Goal: Book appointment/travel/reservation

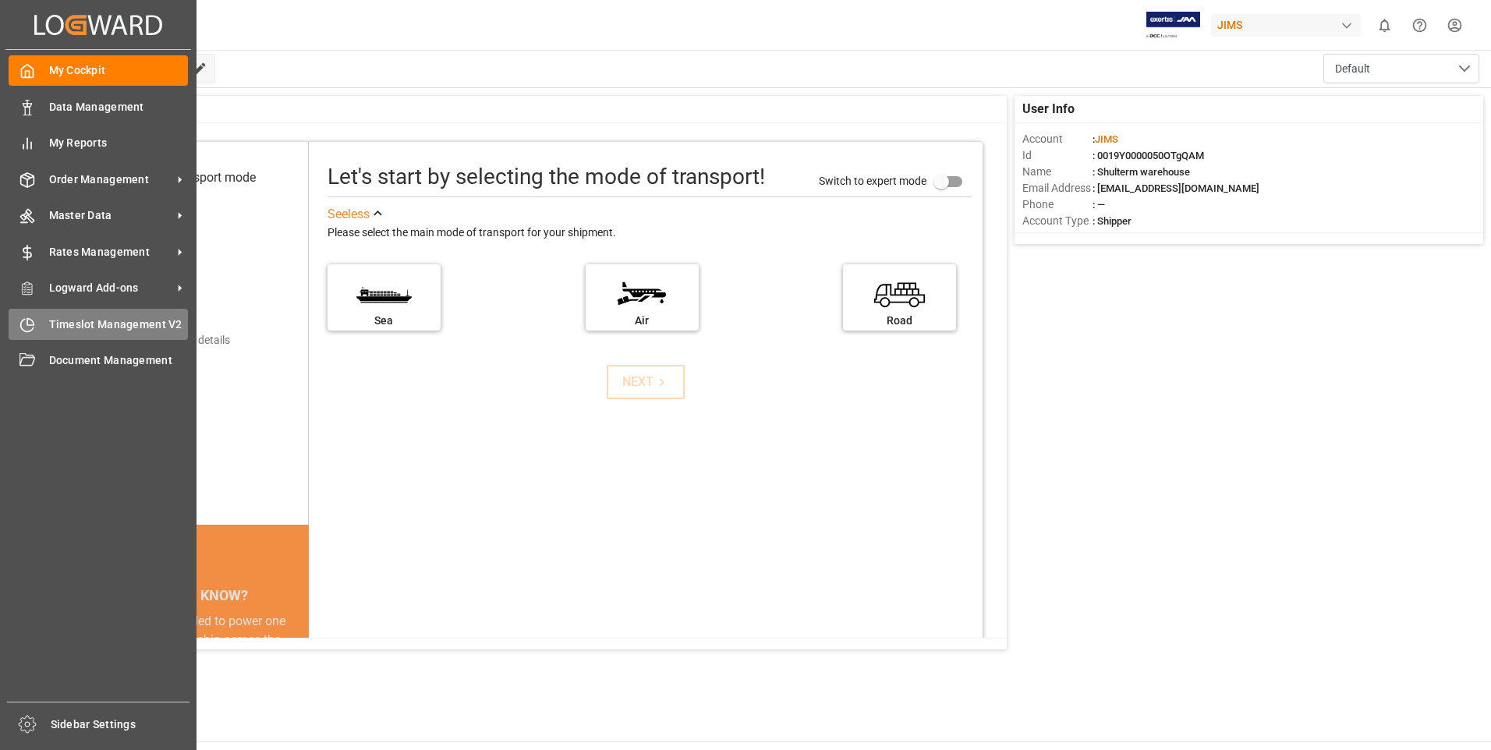
click at [58, 317] on span "Timeslot Management V2" at bounding box center [119, 325] width 140 height 16
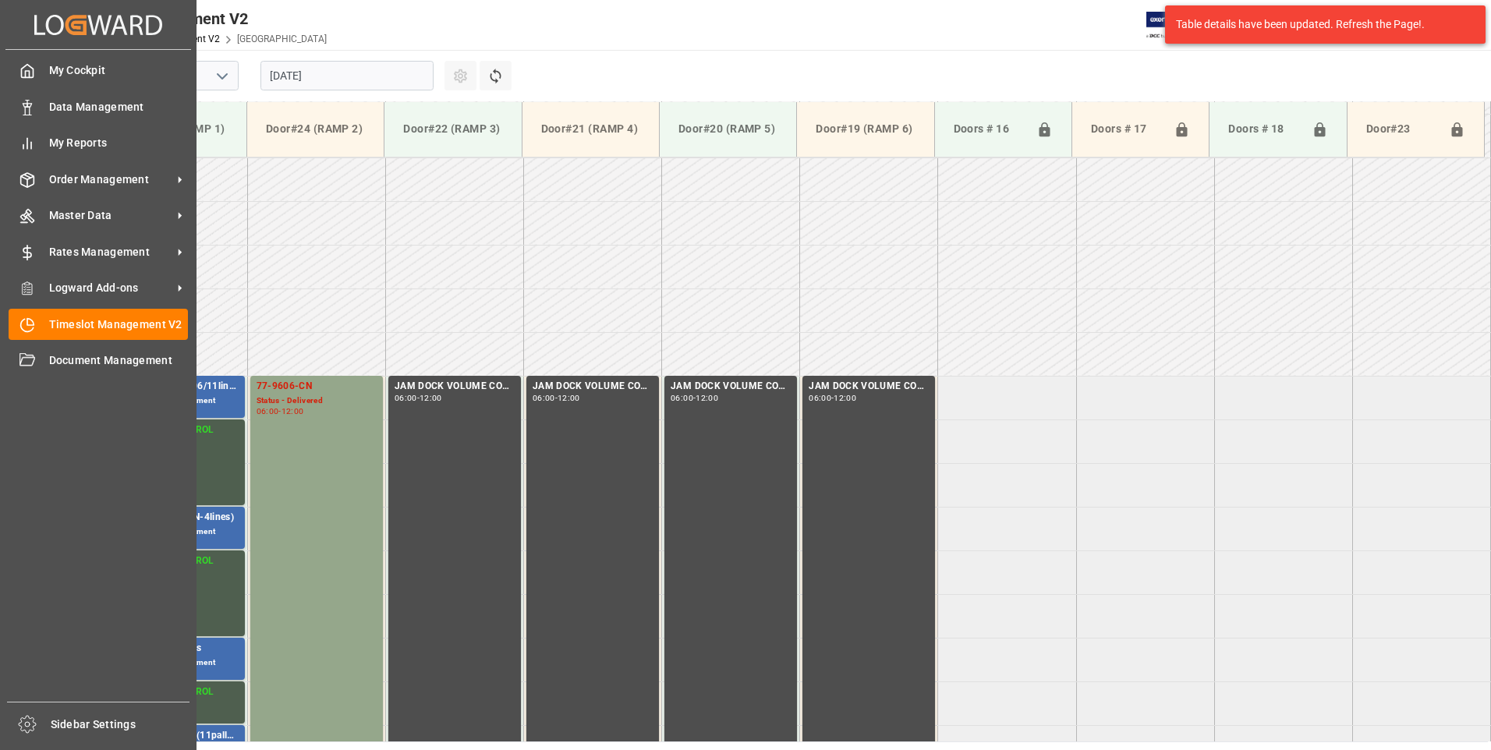
scroll to position [602, 0]
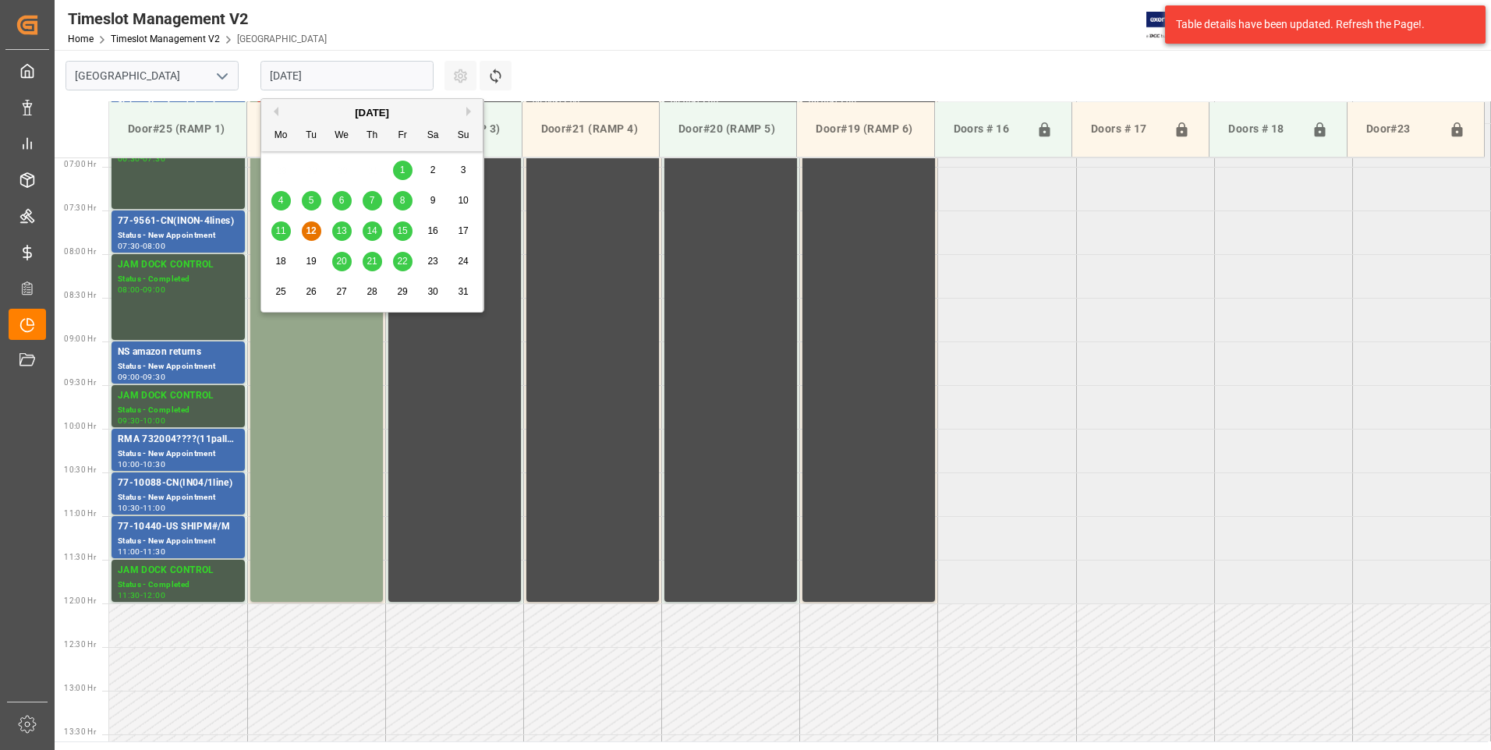
click at [329, 76] on input "[DATE]" at bounding box center [346, 76] width 173 height 30
click at [345, 228] on span "13" at bounding box center [341, 230] width 10 height 11
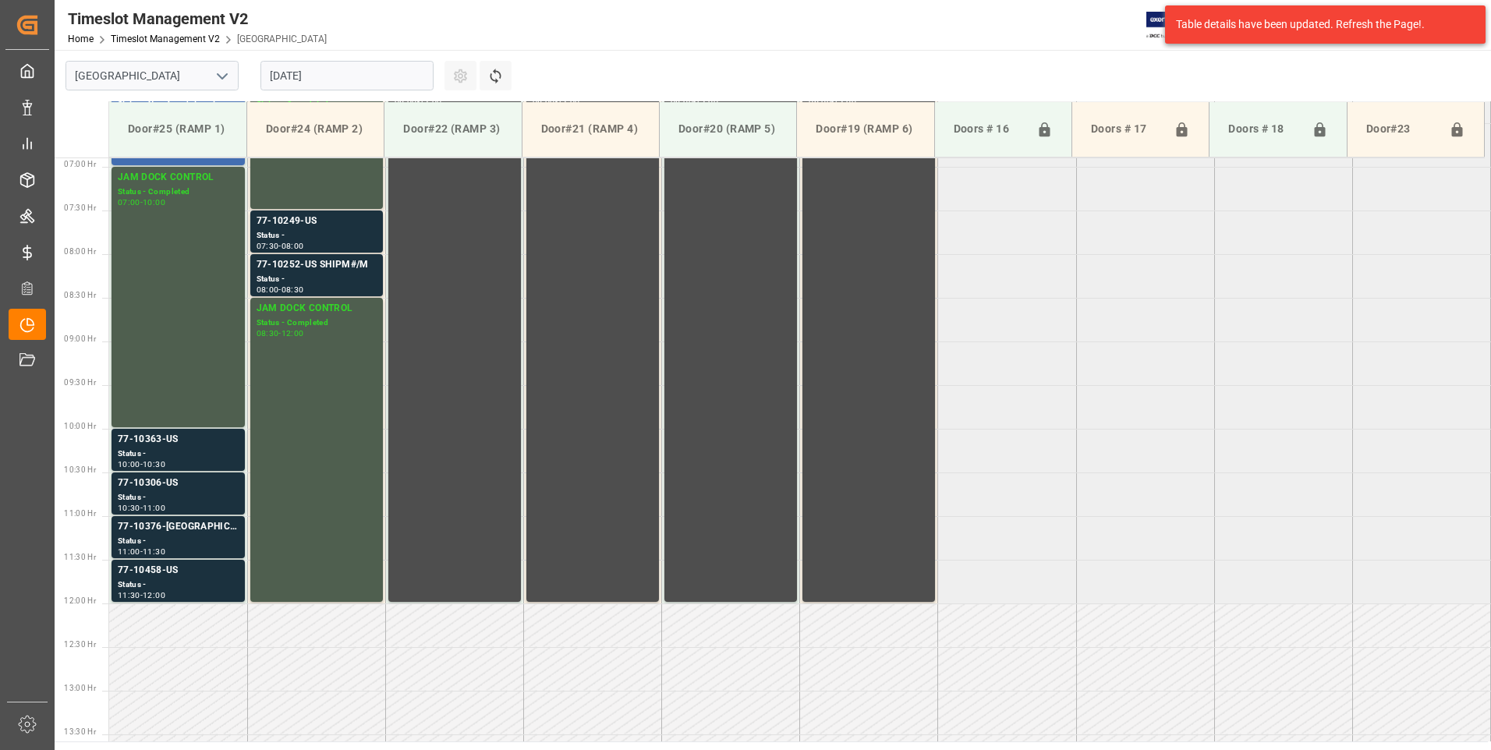
click at [310, 73] on input "[DATE]" at bounding box center [346, 76] width 173 height 30
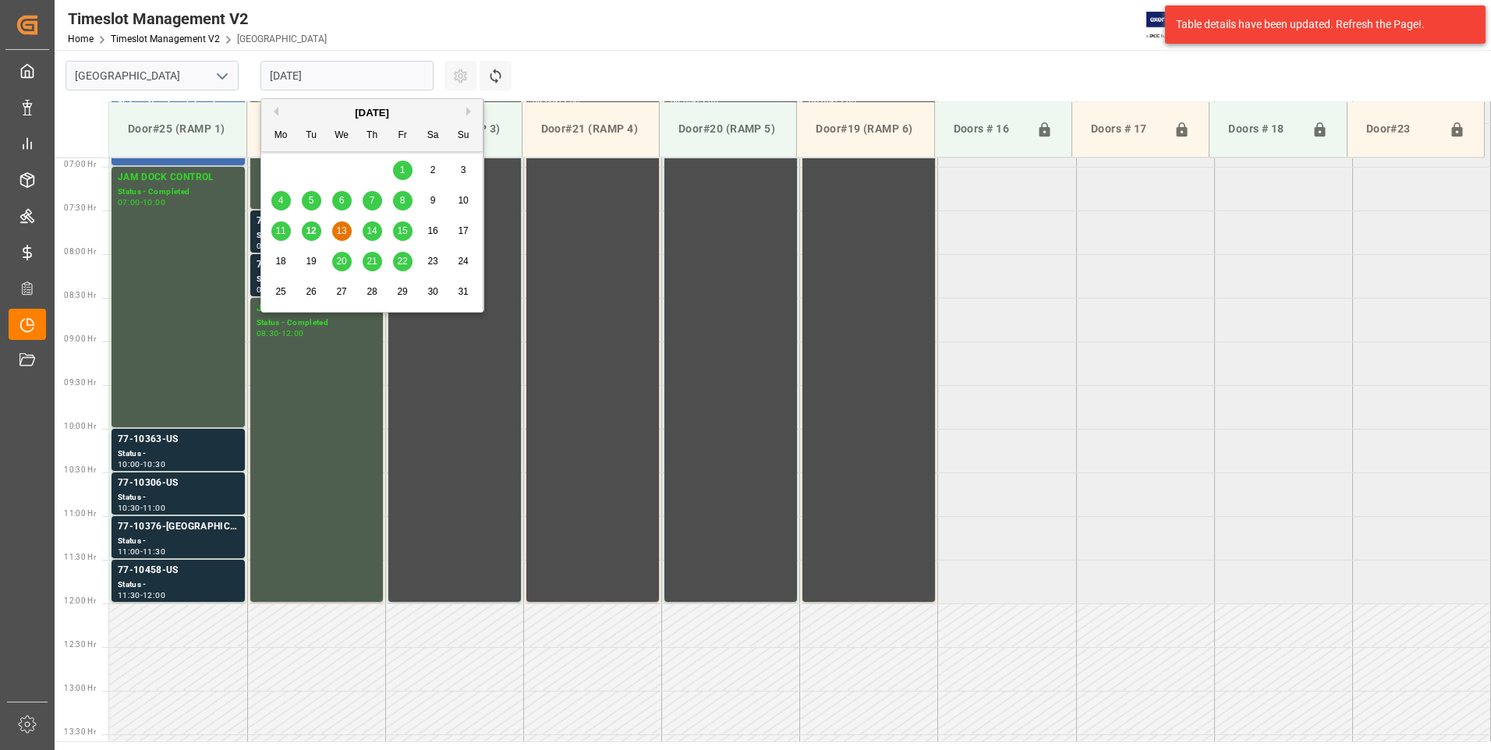
click at [368, 229] on span "14" at bounding box center [372, 230] width 10 height 11
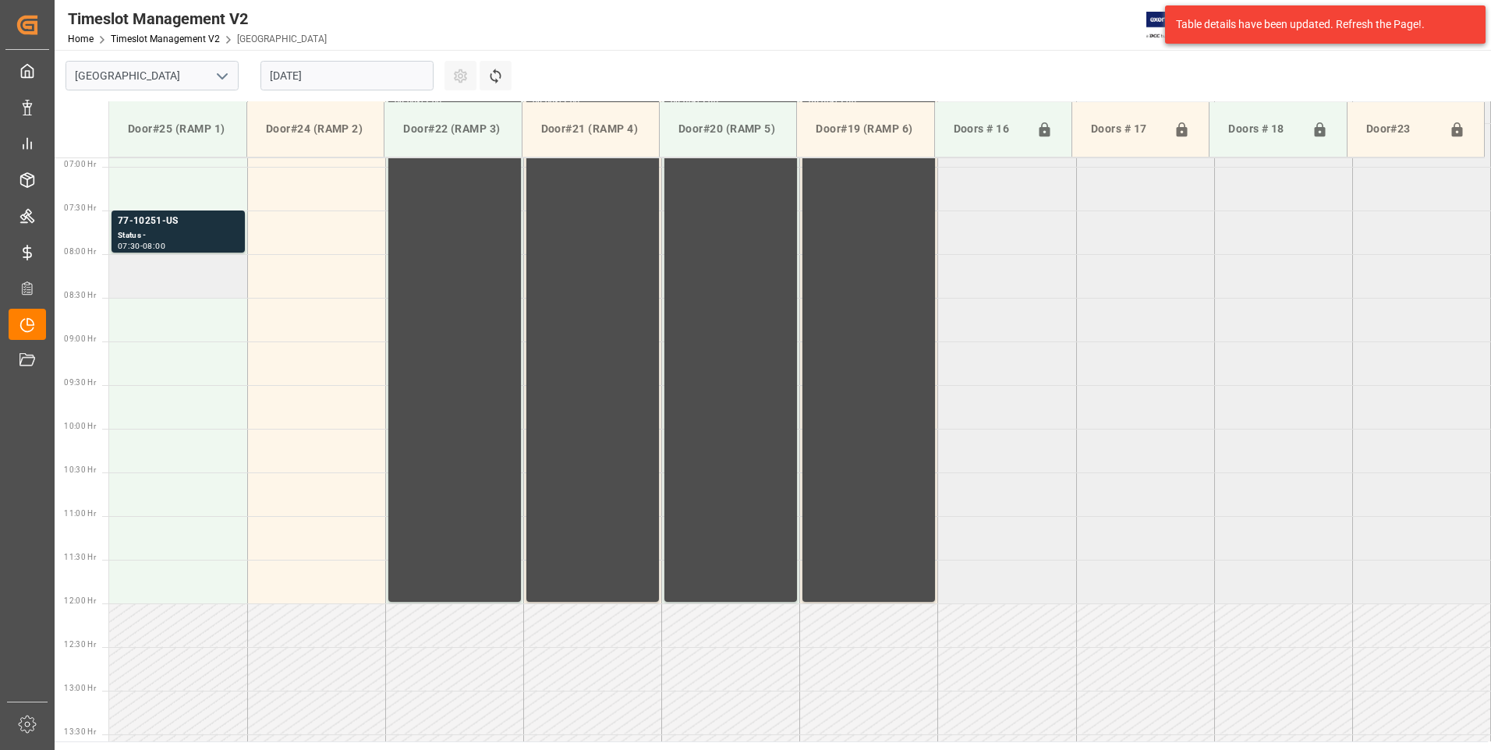
click at [179, 274] on td at bounding box center [178, 276] width 138 height 44
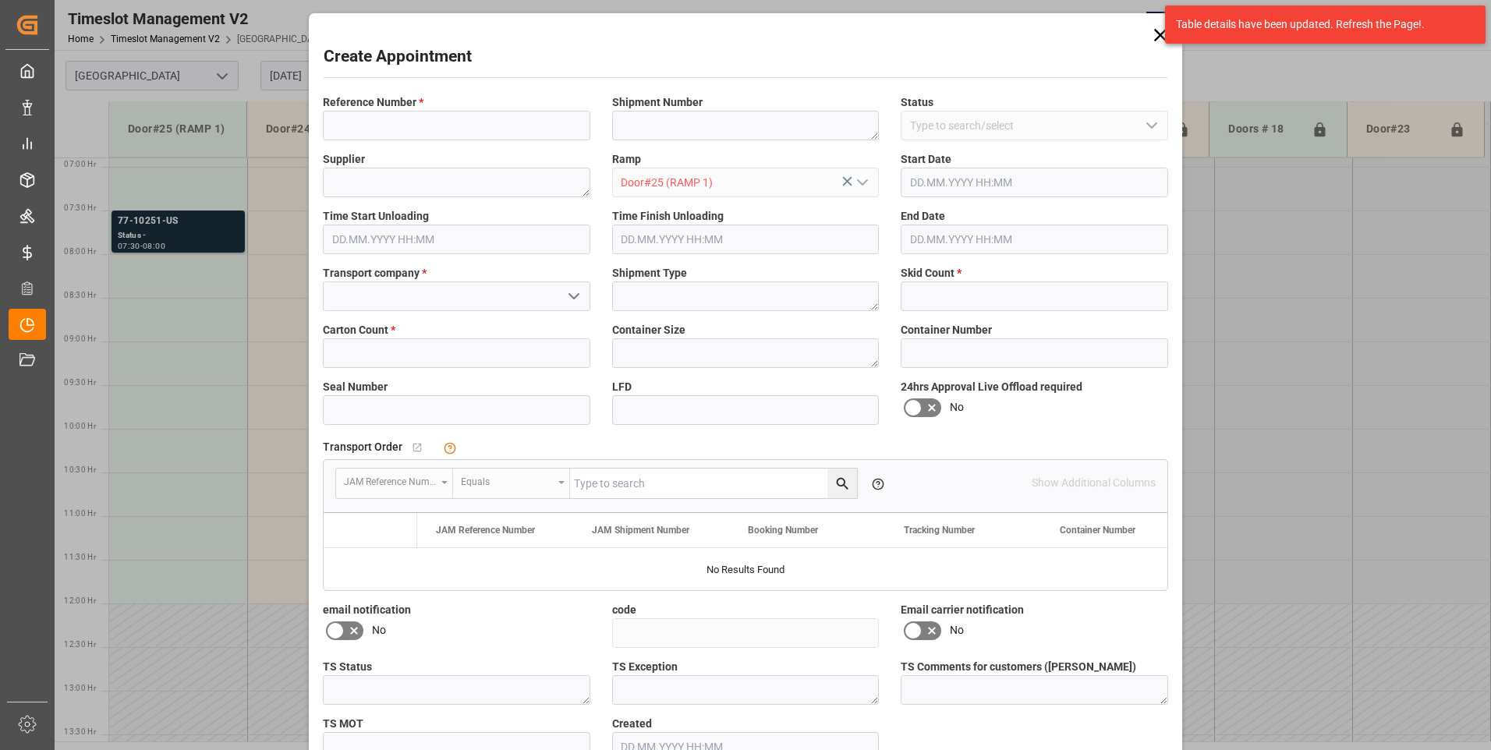
type input "[DATE] 08:00"
type input "[DATE] 08:30"
click at [379, 126] on input at bounding box center [456, 126] width 267 height 30
type input "77-9608-cn"
click at [365, 300] on input at bounding box center [456, 297] width 267 height 30
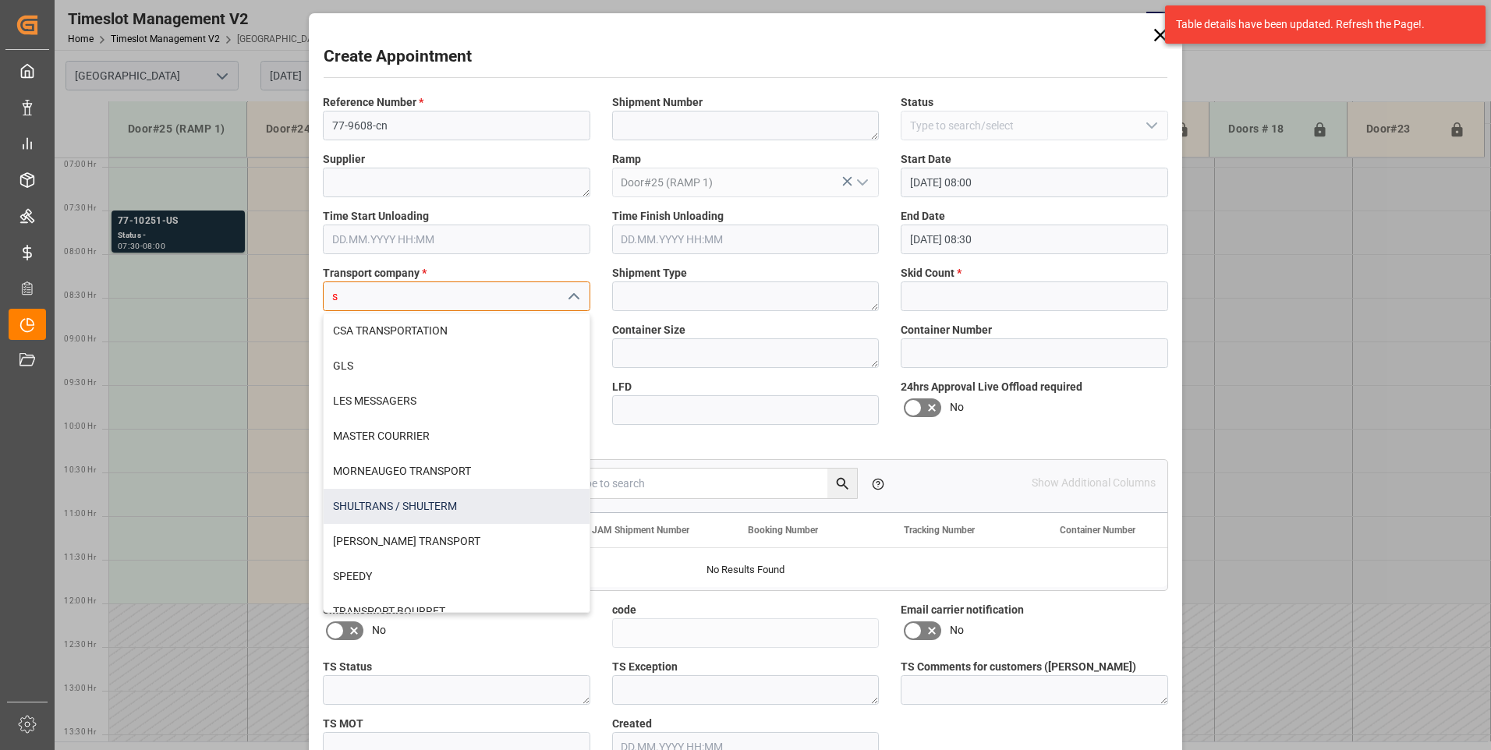
click at [342, 502] on div "SHULTRANS / SHULTERM" at bounding box center [457, 506] width 266 height 35
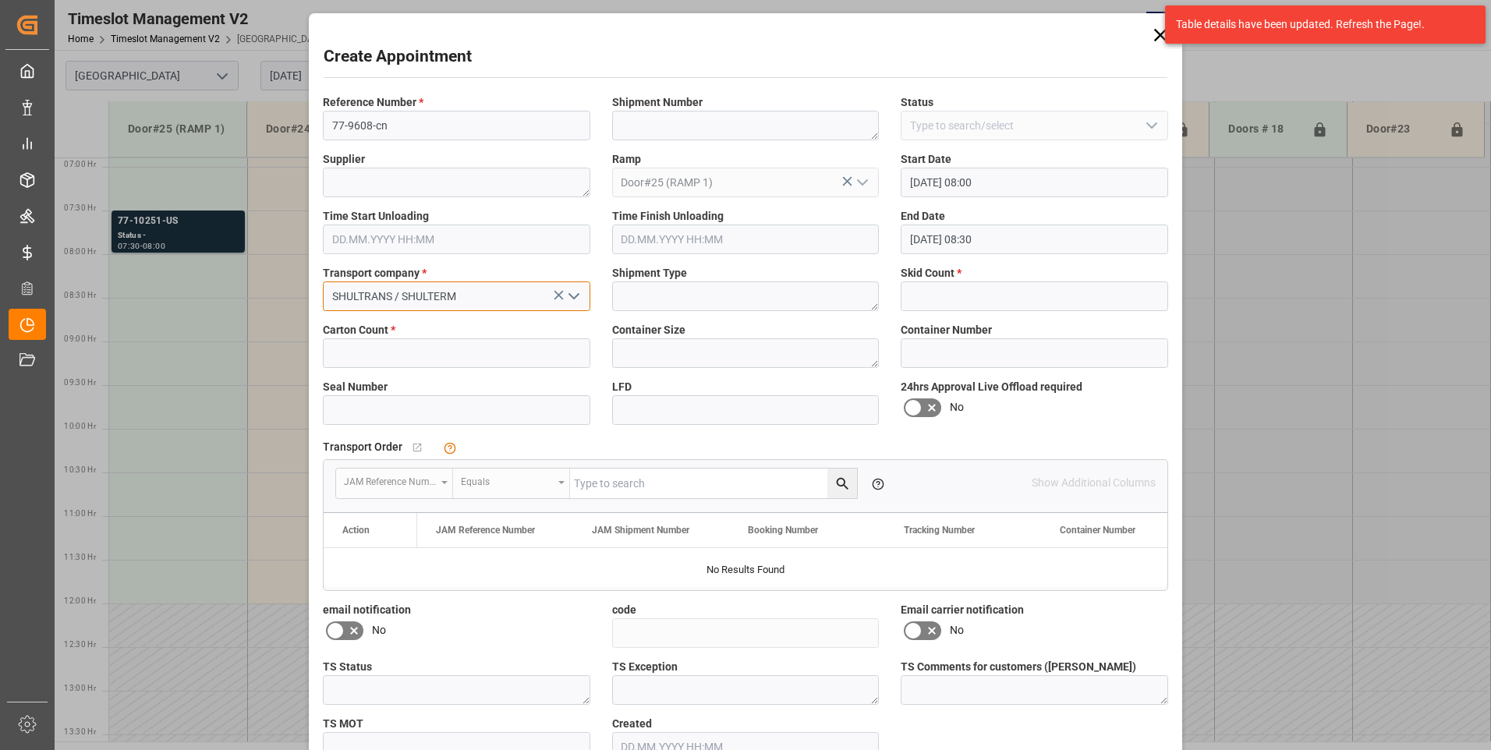
type input "SHULTRANS / SHULTERM"
click at [386, 351] on input "text" at bounding box center [456, 353] width 267 height 30
type input "241"
click at [953, 296] on input "text" at bounding box center [1034, 297] width 267 height 30
type input "9"
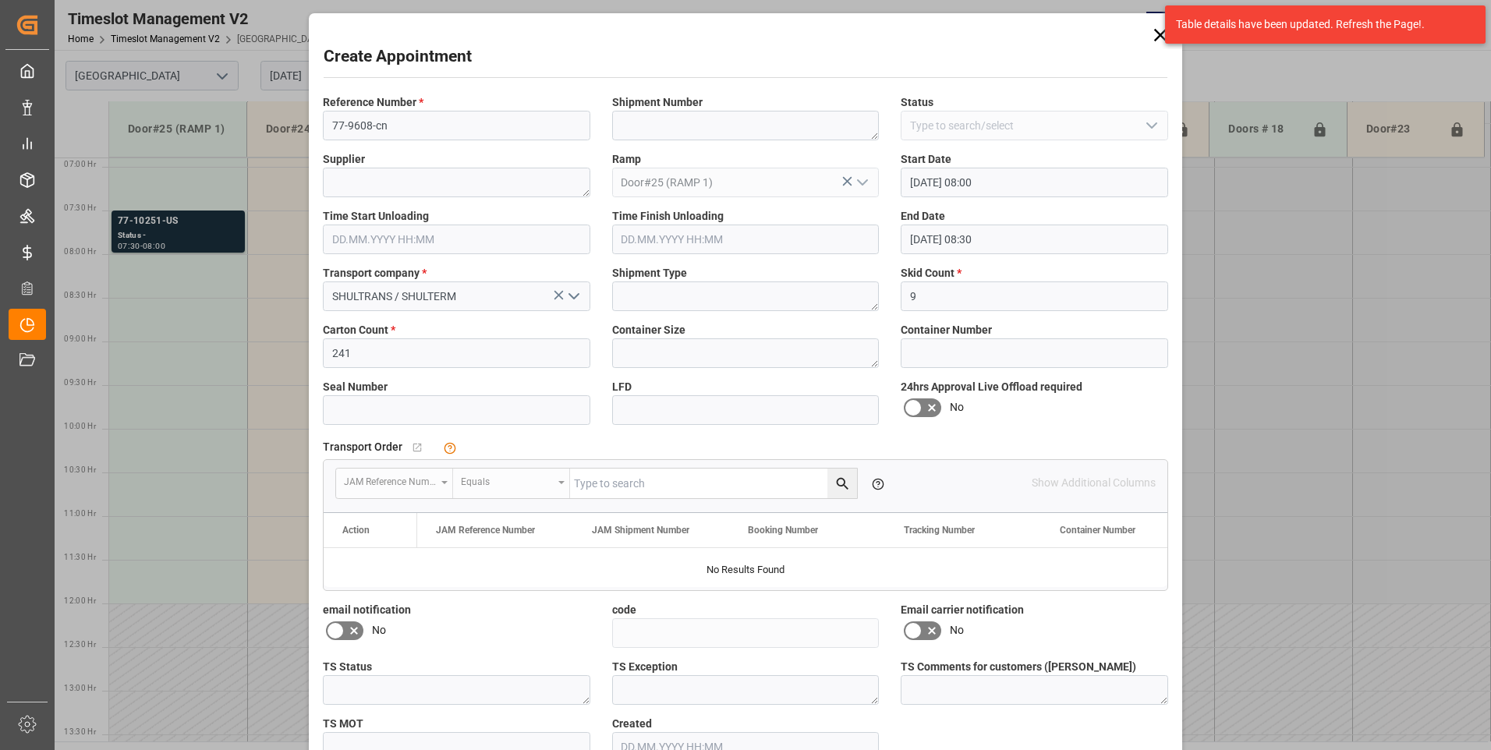
click at [908, 407] on icon at bounding box center [913, 408] width 19 height 19
click at [0, 0] on input "checkbox" at bounding box center [0, 0] width 0 height 0
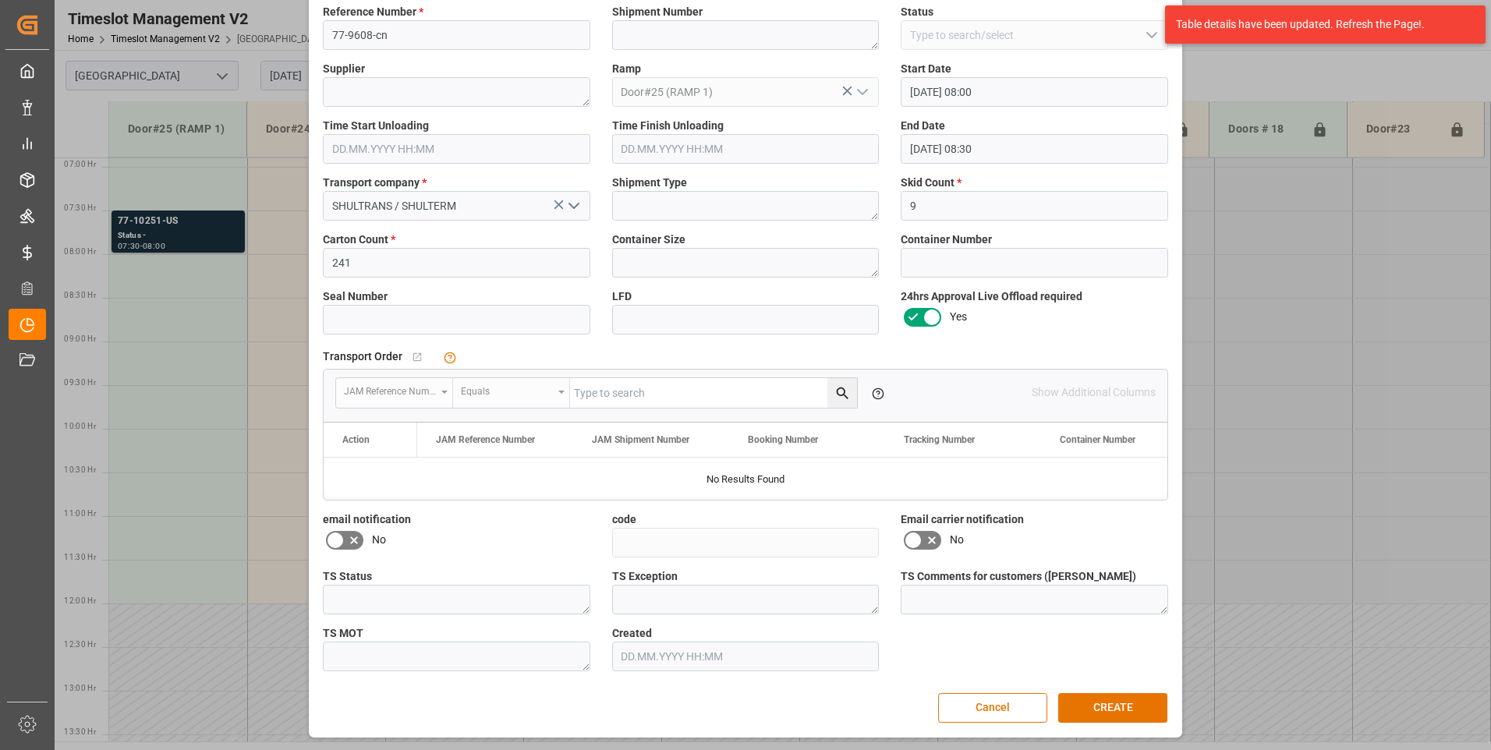
scroll to position [91, 0]
click at [1094, 712] on button "CREATE" at bounding box center [1112, 708] width 109 height 30
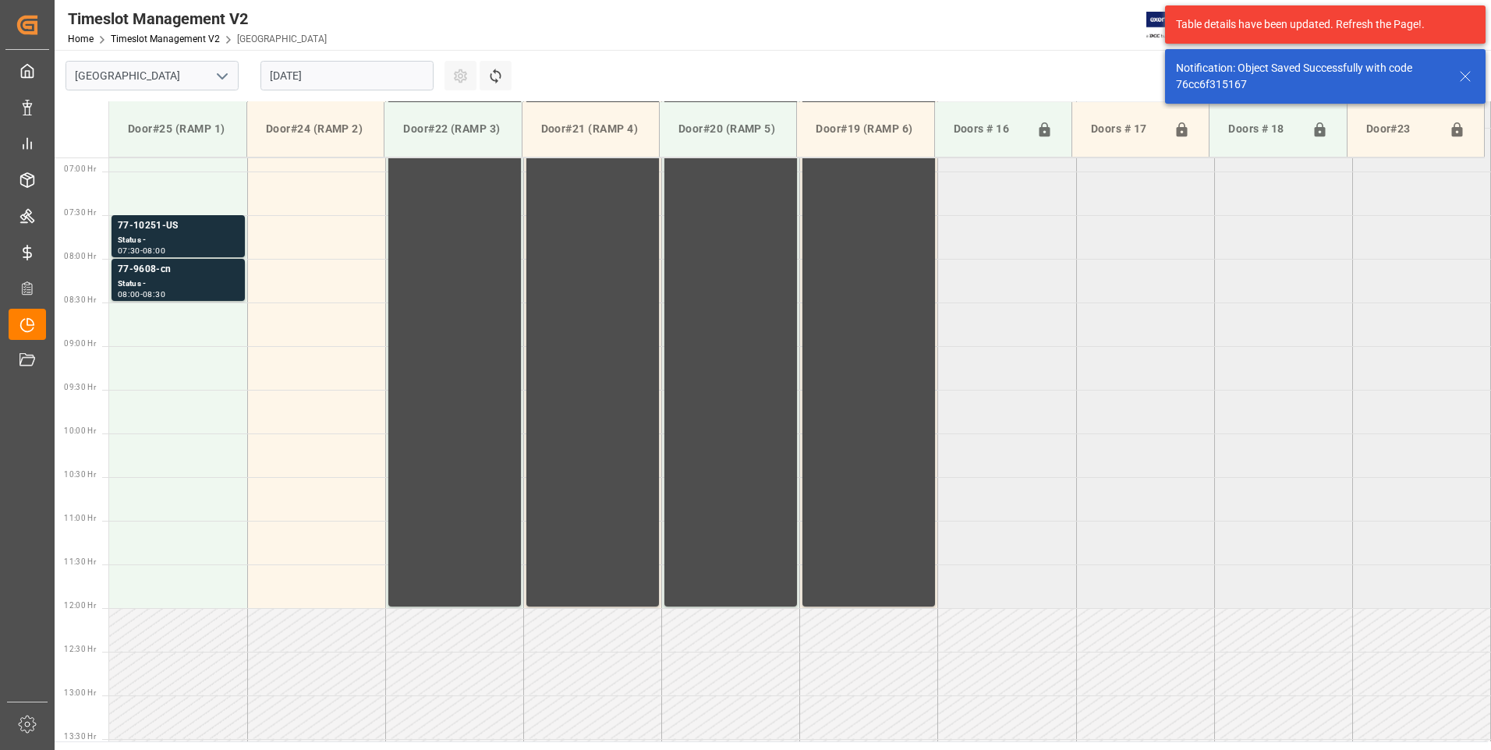
scroll to position [602, 0]
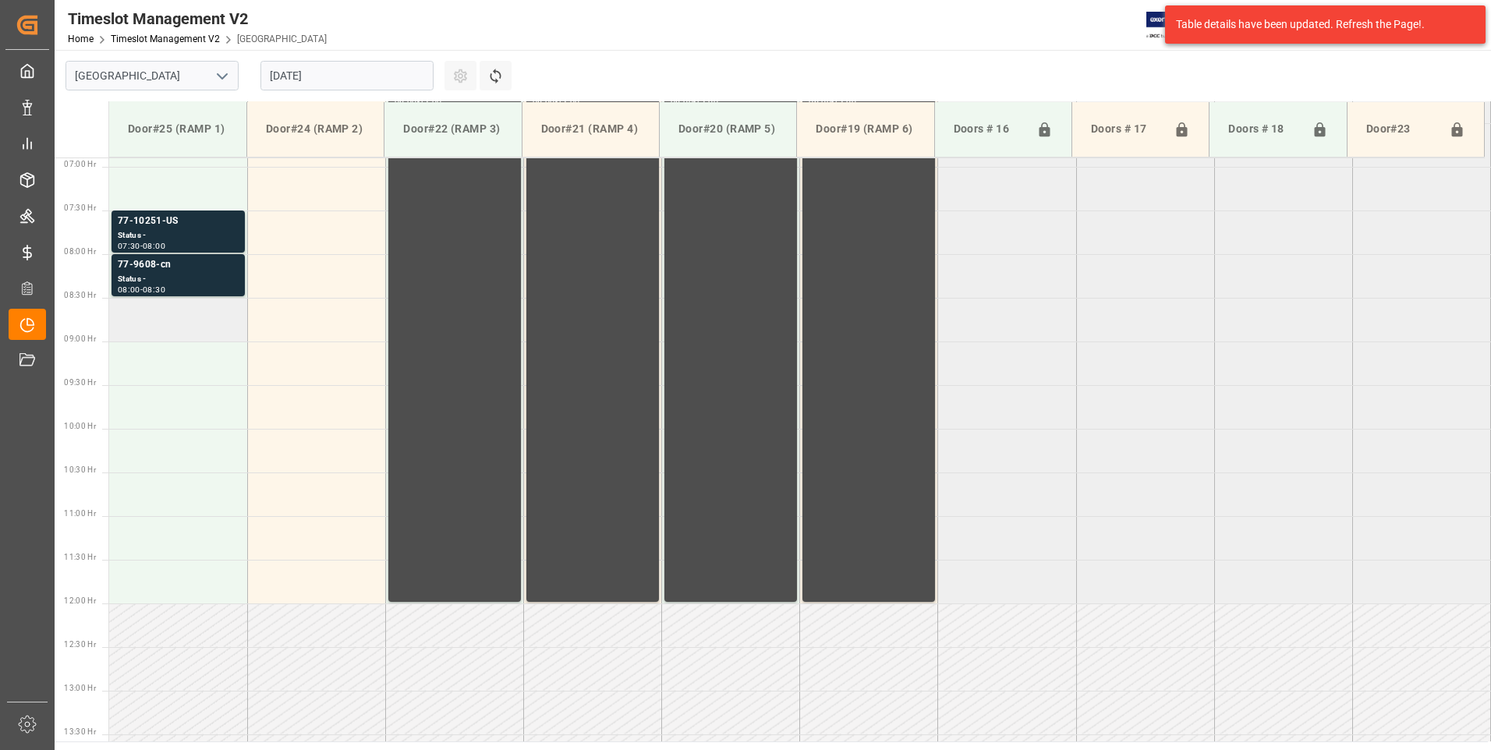
click at [179, 316] on td at bounding box center [178, 320] width 138 height 44
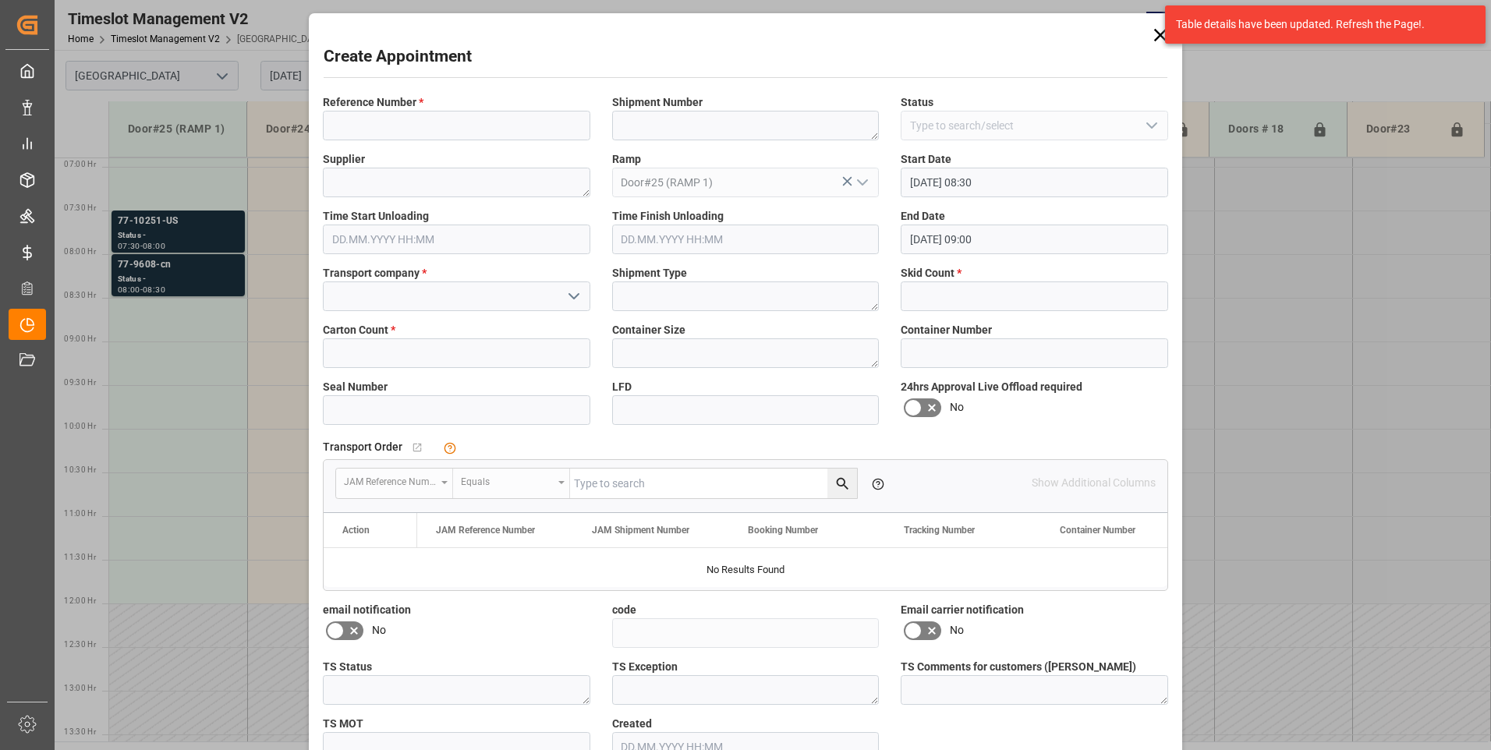
type input "[DATE] 08:30"
type input "[DATE] 09:00"
click at [400, 125] on input at bounding box center [456, 126] width 267 height 30
type input "77-9617-cn"
click at [387, 297] on input at bounding box center [456, 297] width 267 height 30
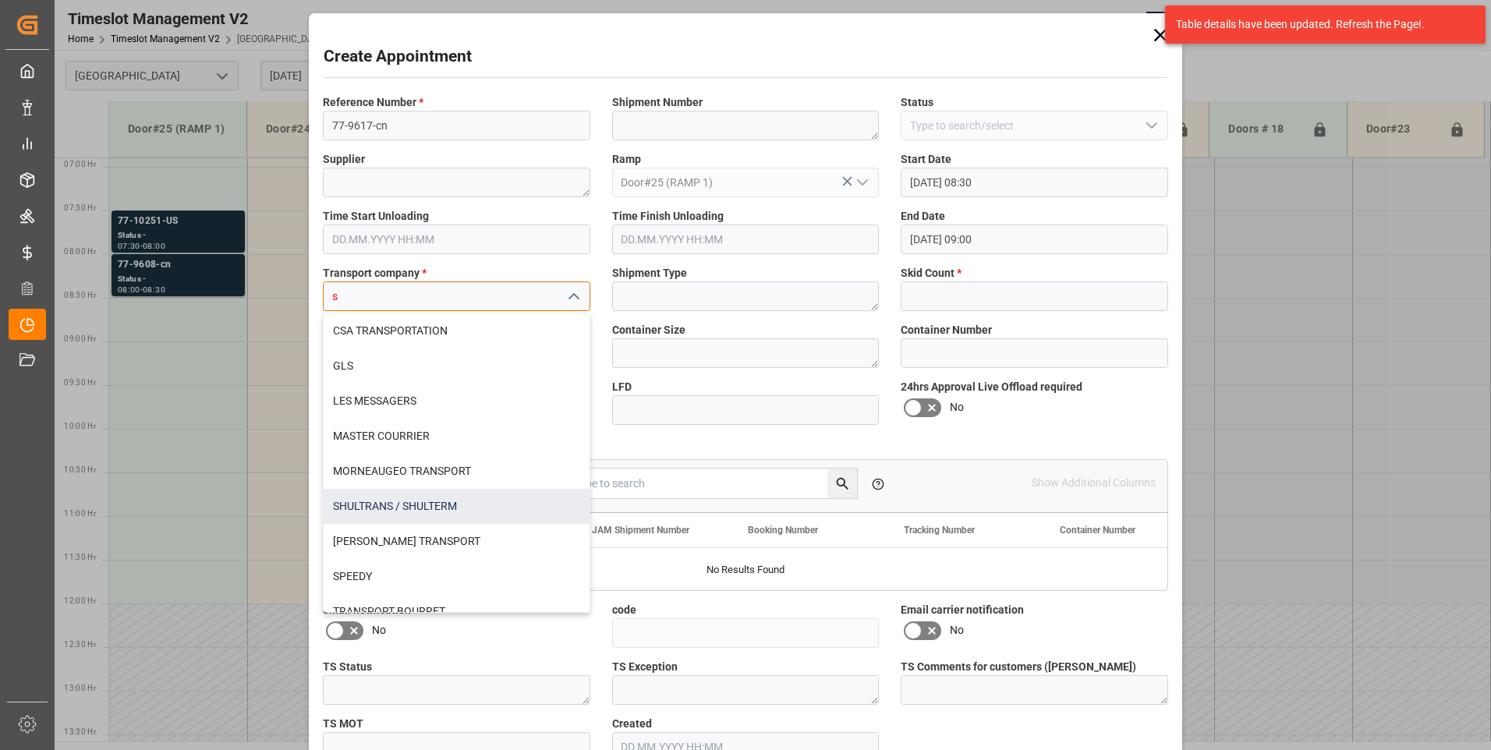
click at [356, 507] on div "SHULTRANS / SHULTERM" at bounding box center [457, 506] width 266 height 35
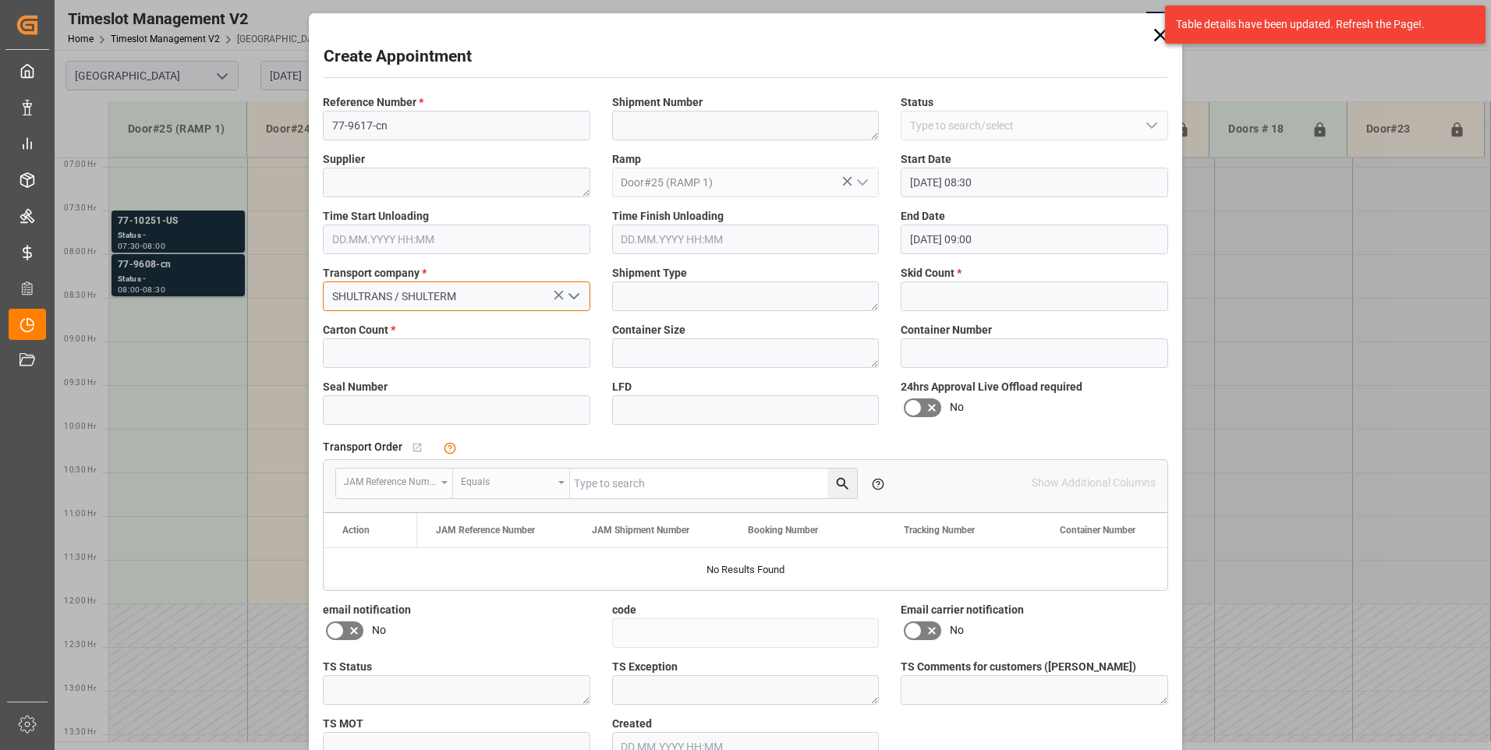
type input "SHULTRANS / SHULTERM"
click at [409, 360] on input "text" at bounding box center [456, 353] width 267 height 30
type input "127"
click at [977, 302] on input "text" at bounding box center [1034, 297] width 267 height 30
type input "12"
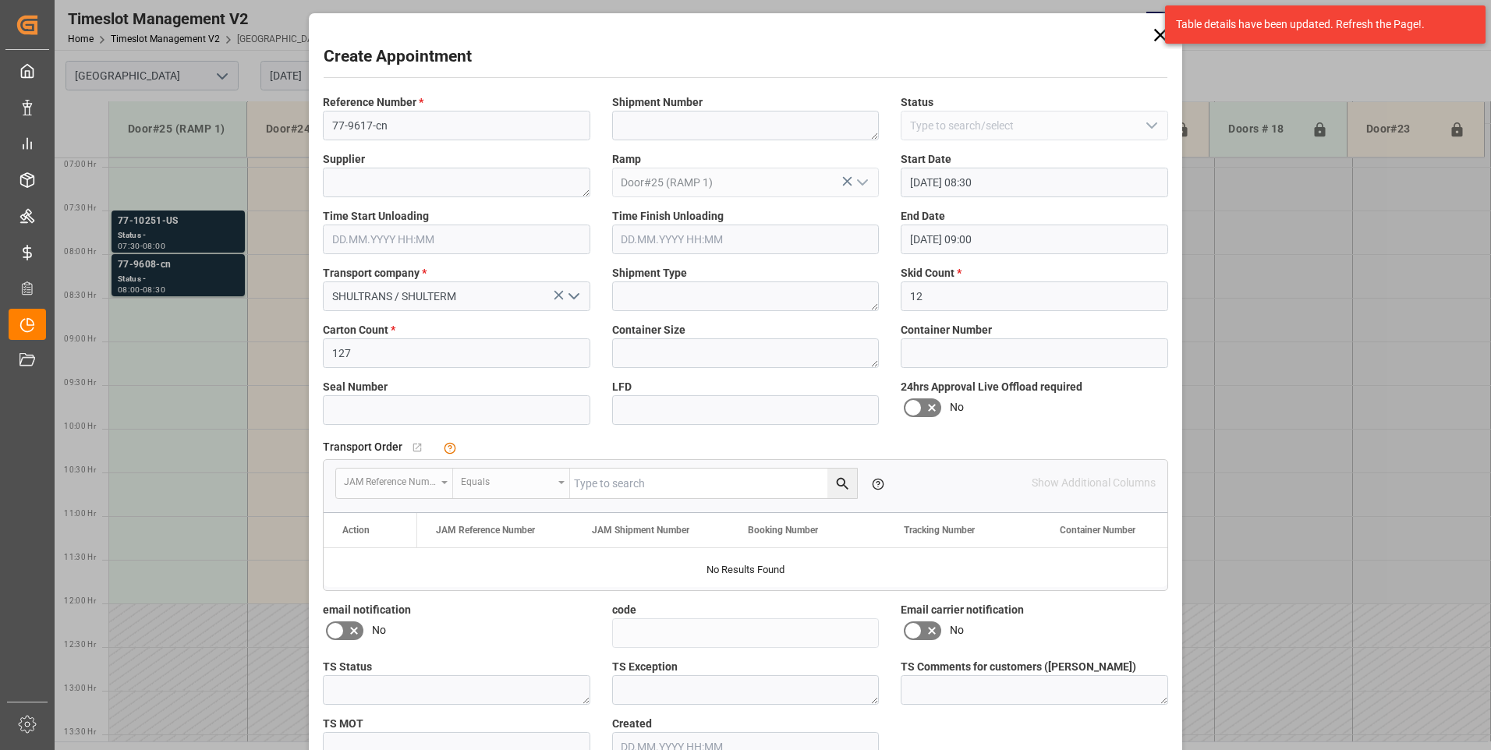
click at [917, 412] on icon at bounding box center [913, 408] width 19 height 19
click at [0, 0] on input "checkbox" at bounding box center [0, 0] width 0 height 0
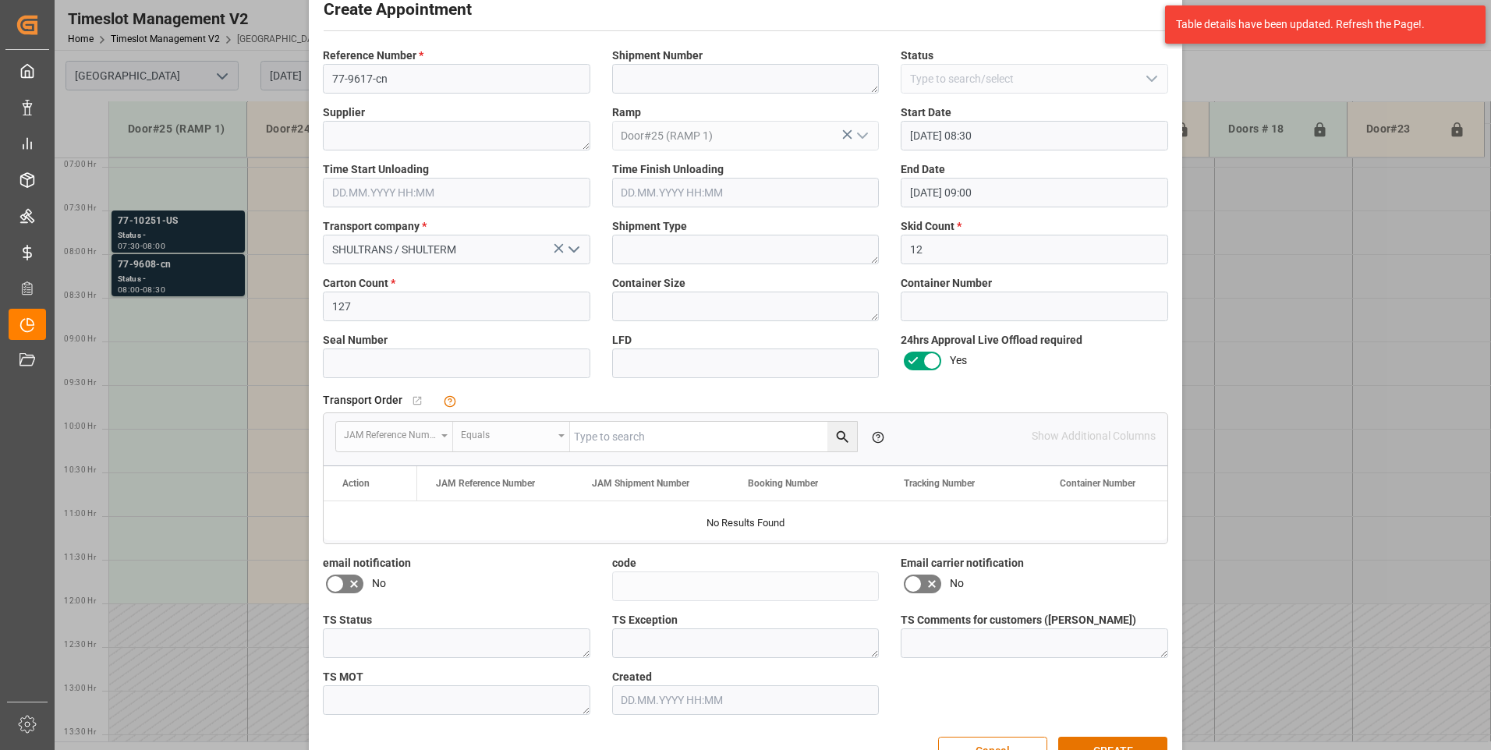
scroll to position [91, 0]
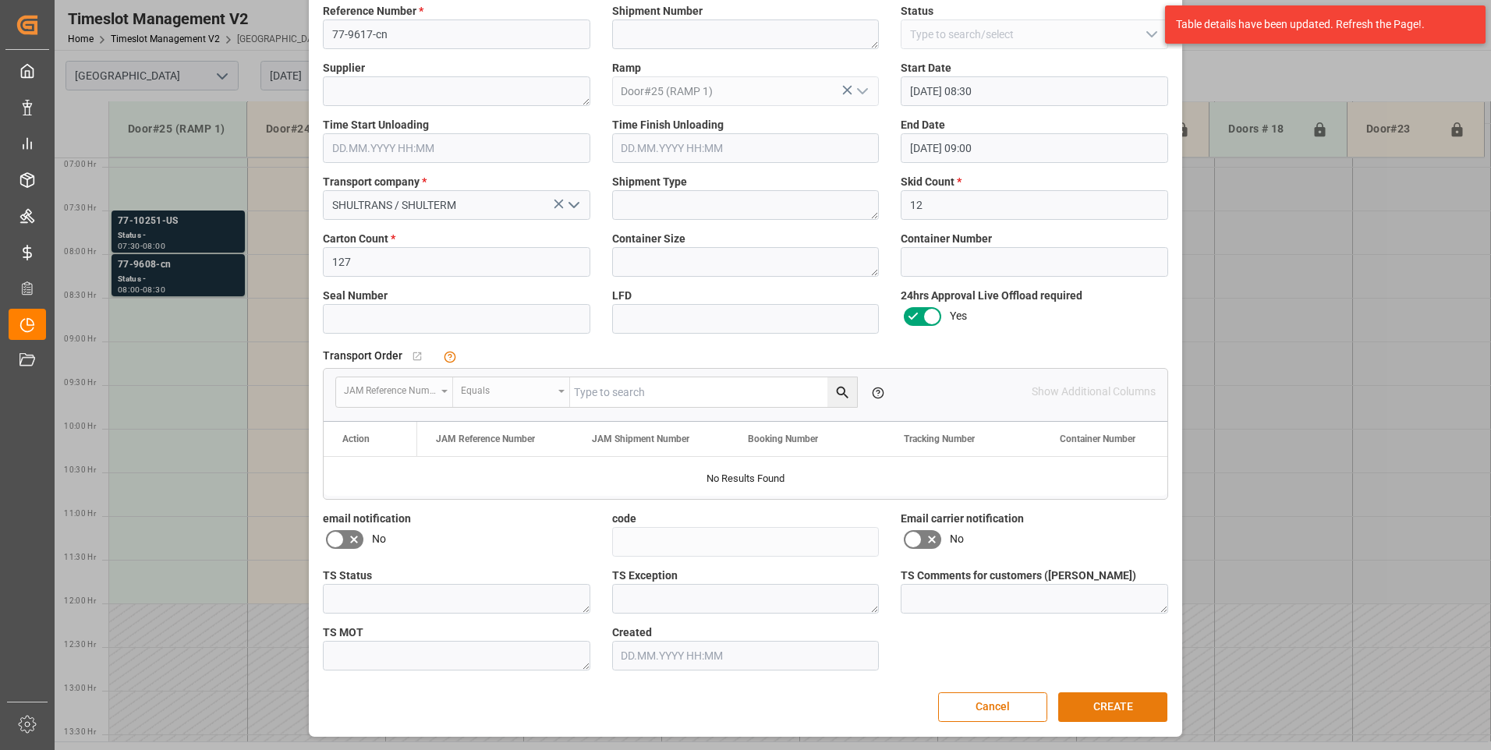
click at [1100, 705] on button "CREATE" at bounding box center [1112, 708] width 109 height 30
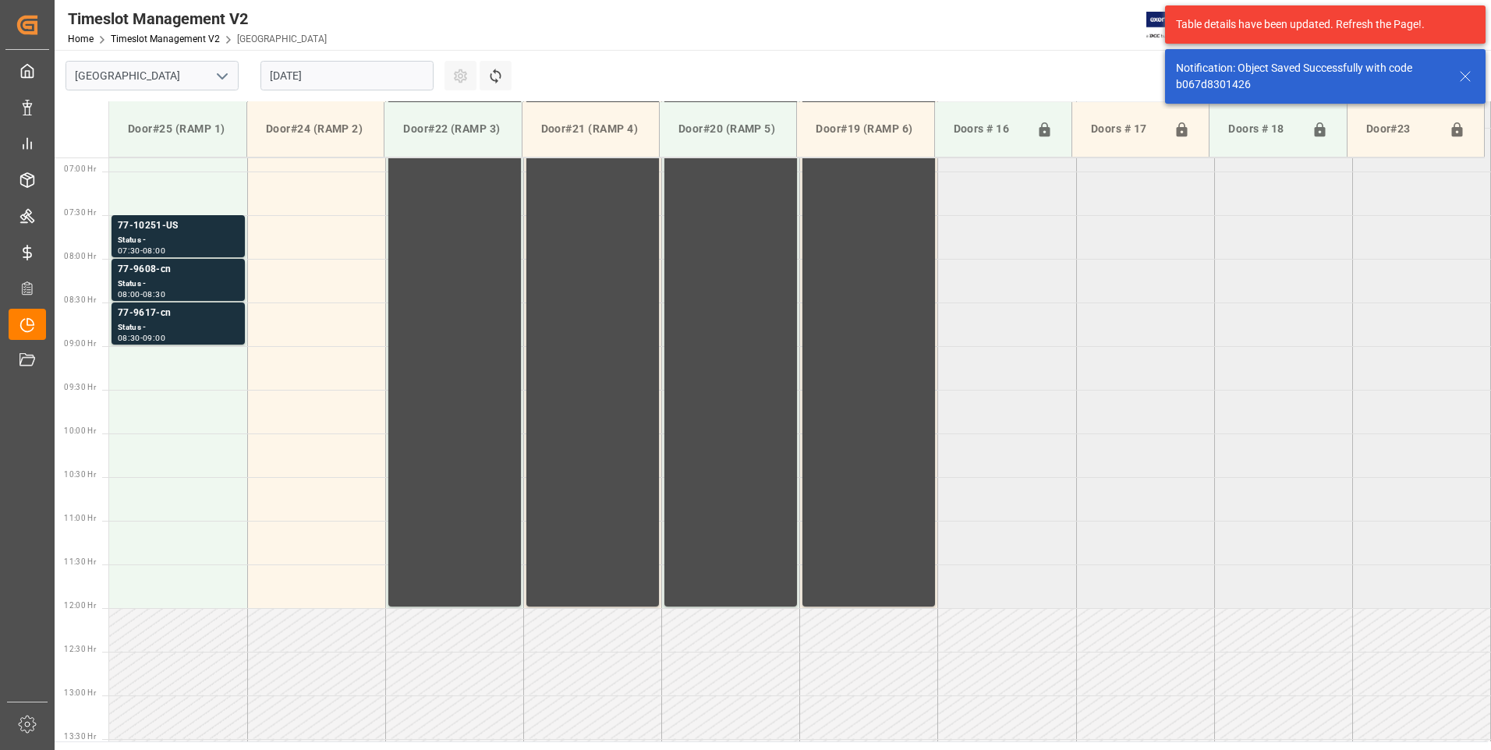
scroll to position [602, 0]
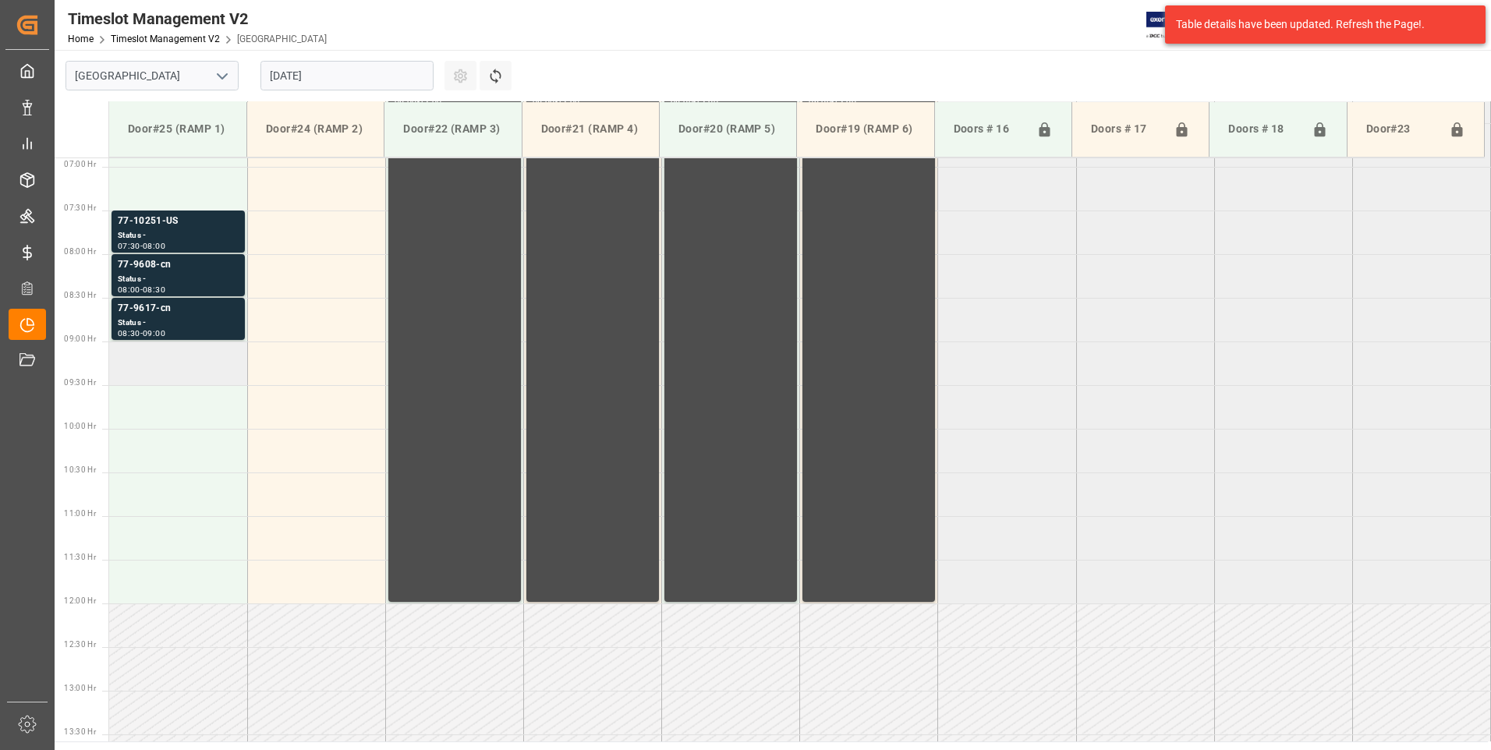
click at [168, 359] on td at bounding box center [178, 364] width 138 height 44
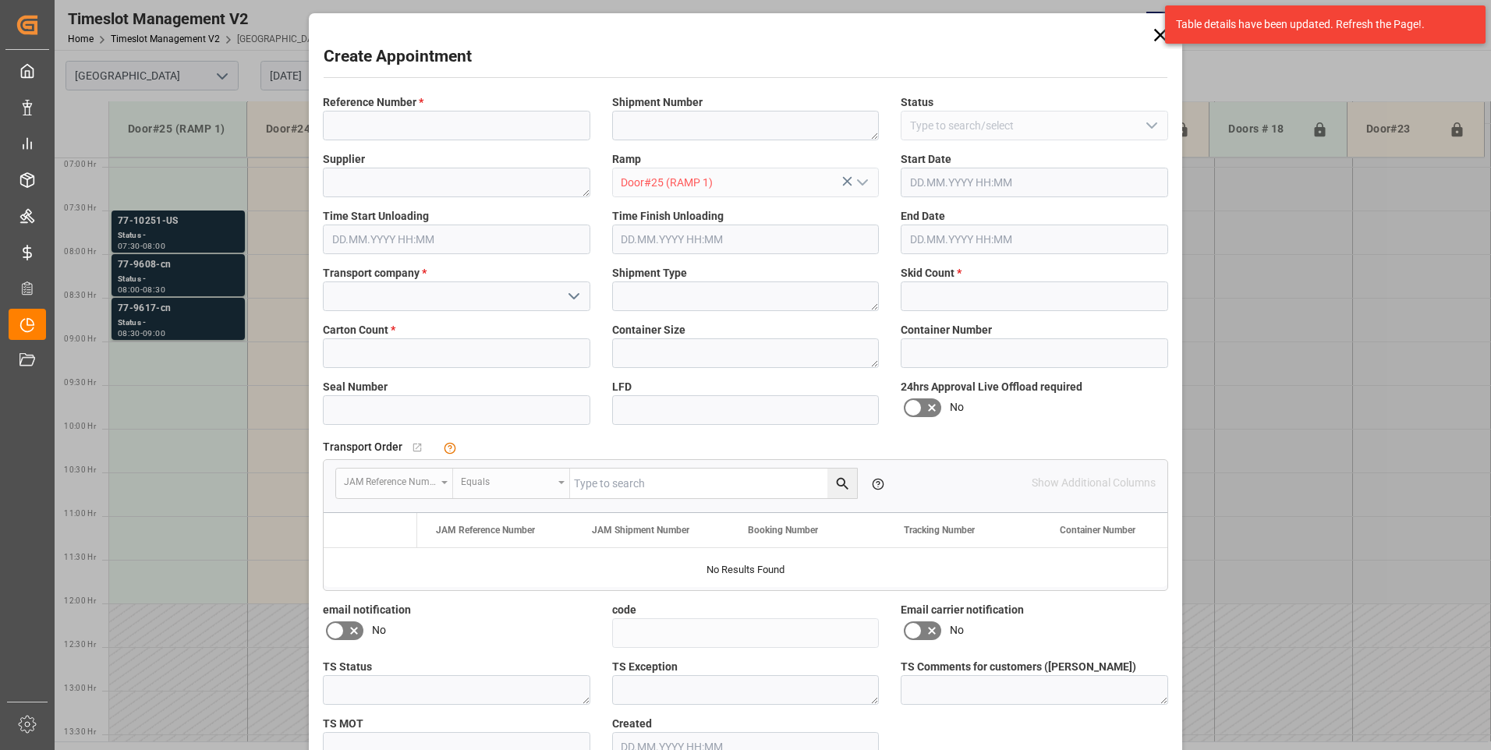
type input "[DATE] 09:00"
type input "[DATE] 09:30"
click at [447, 129] on input at bounding box center [456, 126] width 267 height 30
type input "77-9705-cn"
click at [352, 301] on input at bounding box center [456, 297] width 267 height 30
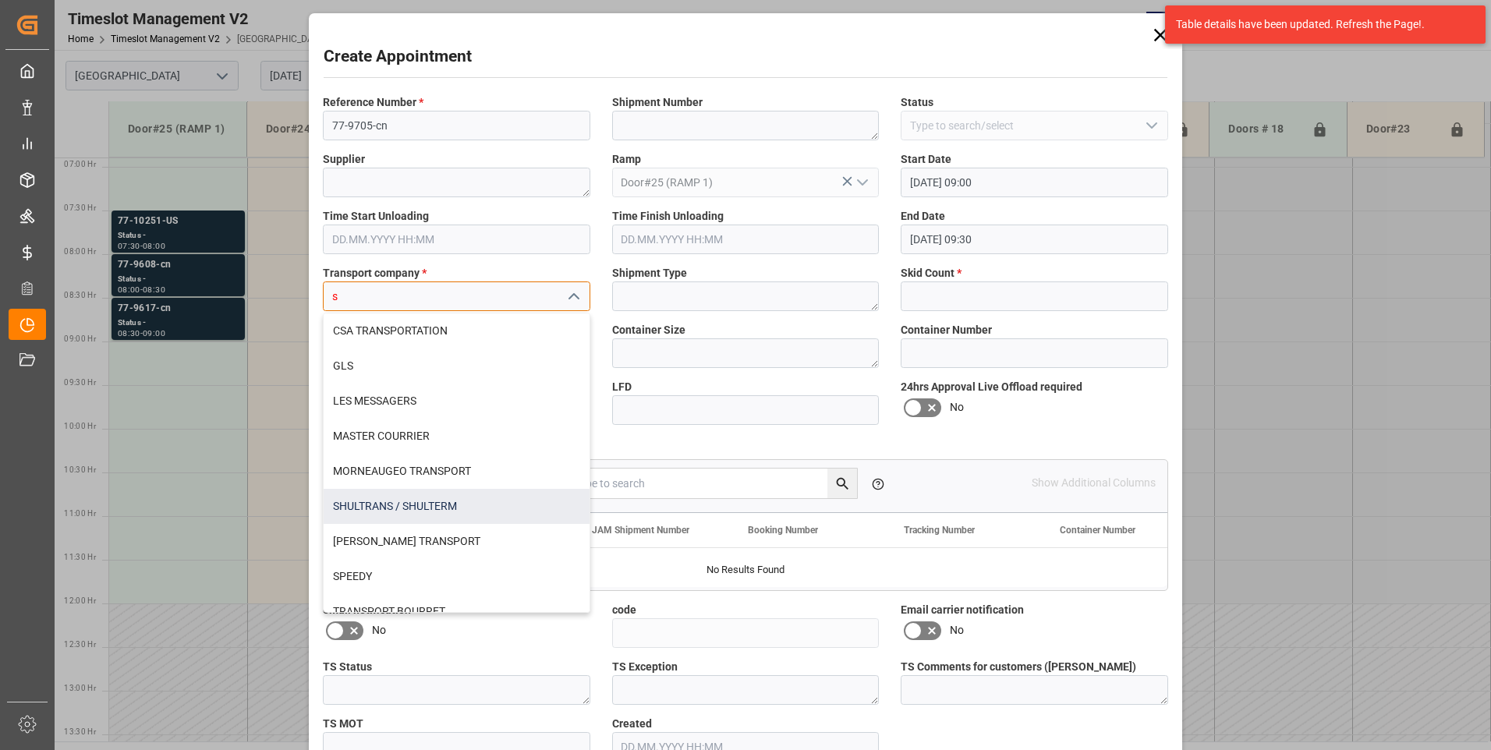
click at [355, 505] on div "SHULTRANS / SHULTERM" at bounding box center [457, 506] width 266 height 35
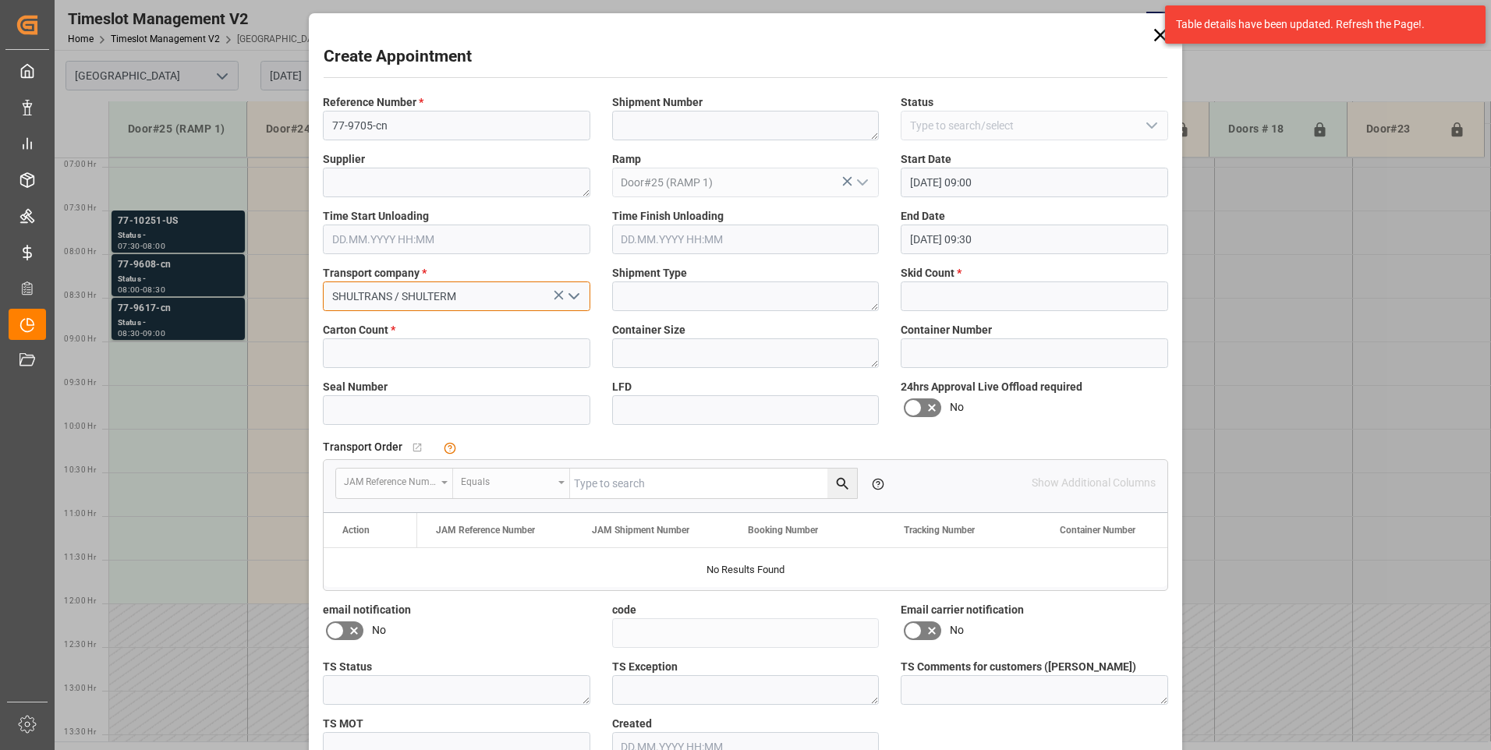
type input "SHULTRANS / SHULTERM"
click at [351, 353] on input "text" at bounding box center [456, 353] width 267 height 30
type input "16"
click at [984, 284] on input "text" at bounding box center [1034, 297] width 267 height 30
type input "2"
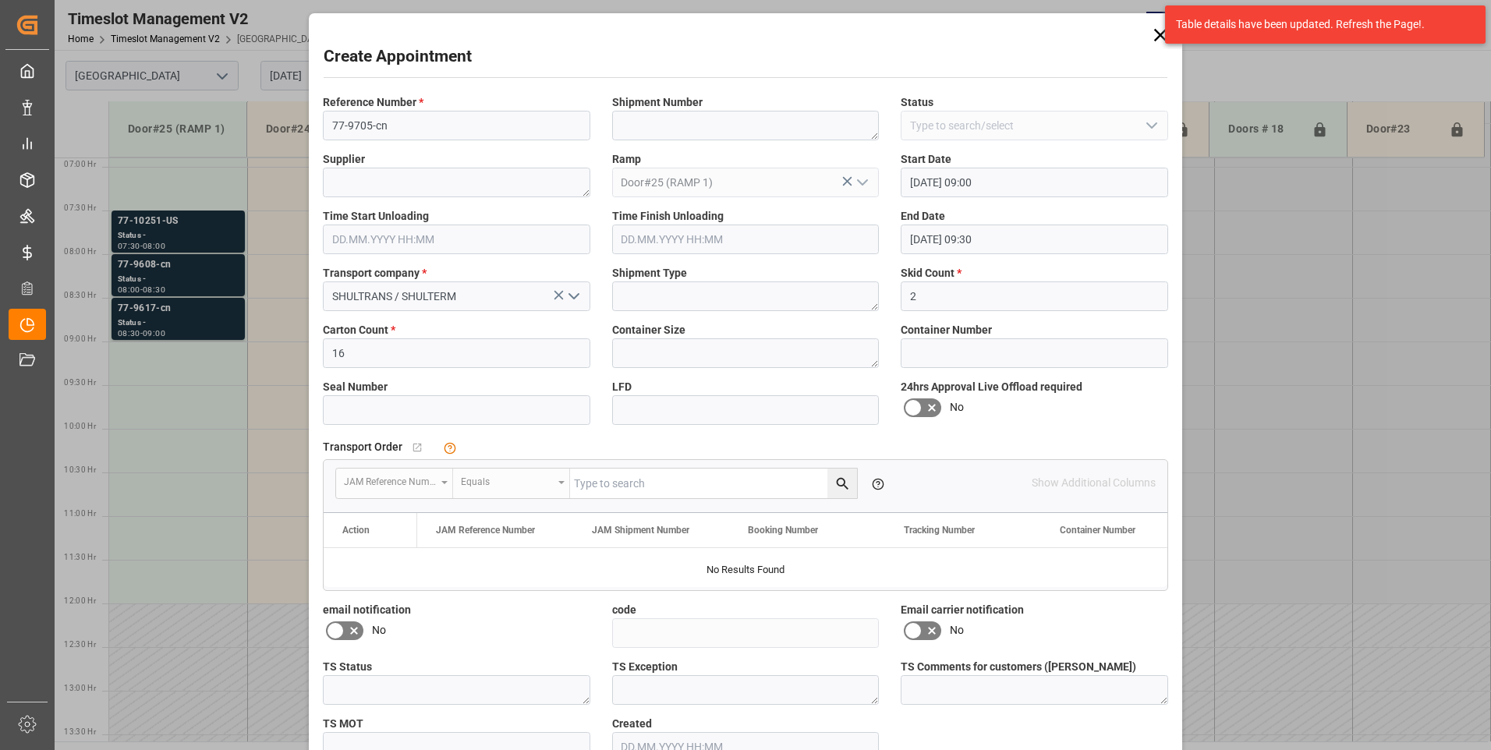
click at [923, 401] on icon at bounding box center [932, 408] width 19 height 19
click at [0, 0] on input "checkbox" at bounding box center [0, 0] width 0 height 0
click at [915, 402] on icon at bounding box center [913, 408] width 19 height 19
click at [0, 0] on input "checkbox" at bounding box center [0, 0] width 0 height 0
click at [914, 402] on icon at bounding box center [913, 408] width 19 height 19
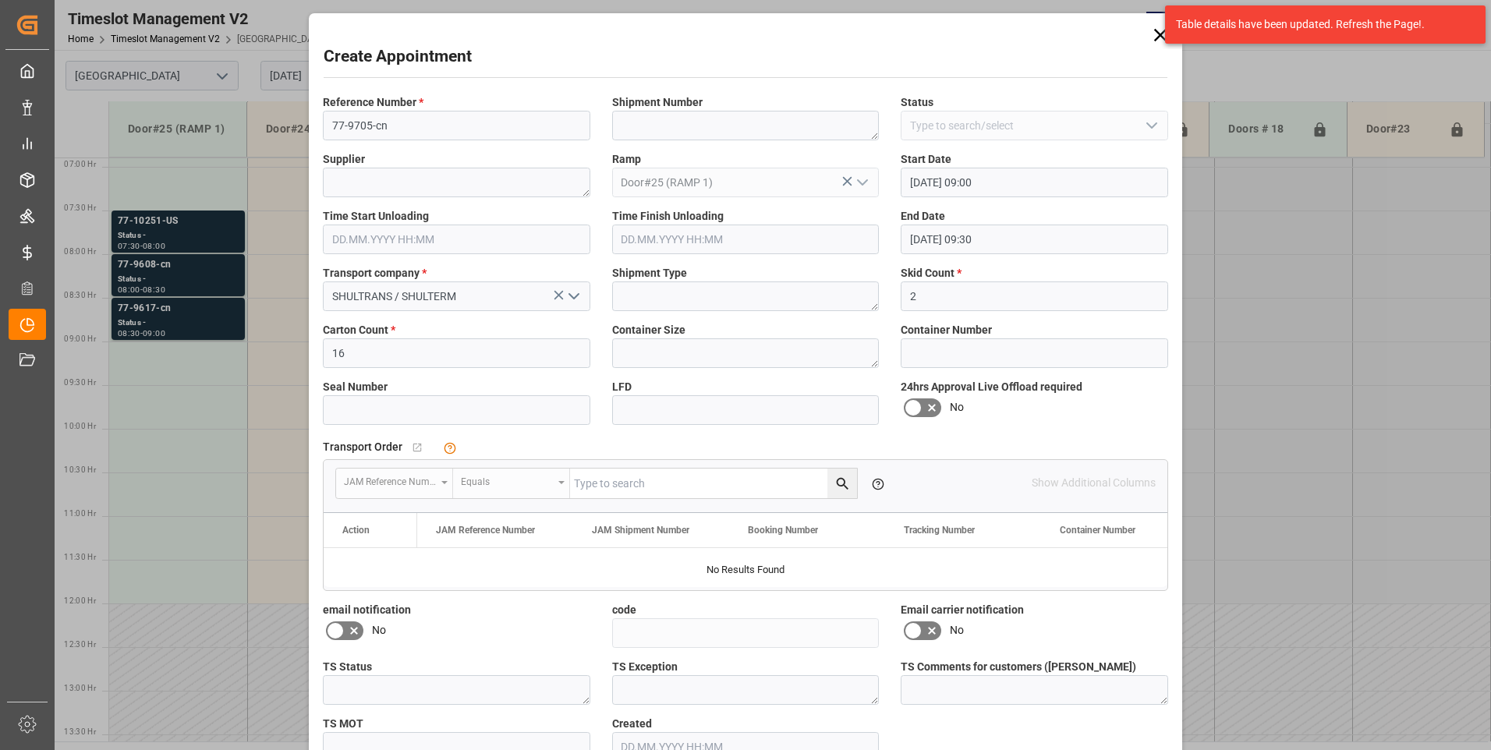
click at [0, 0] on input "checkbox" at bounding box center [0, 0] width 0 height 0
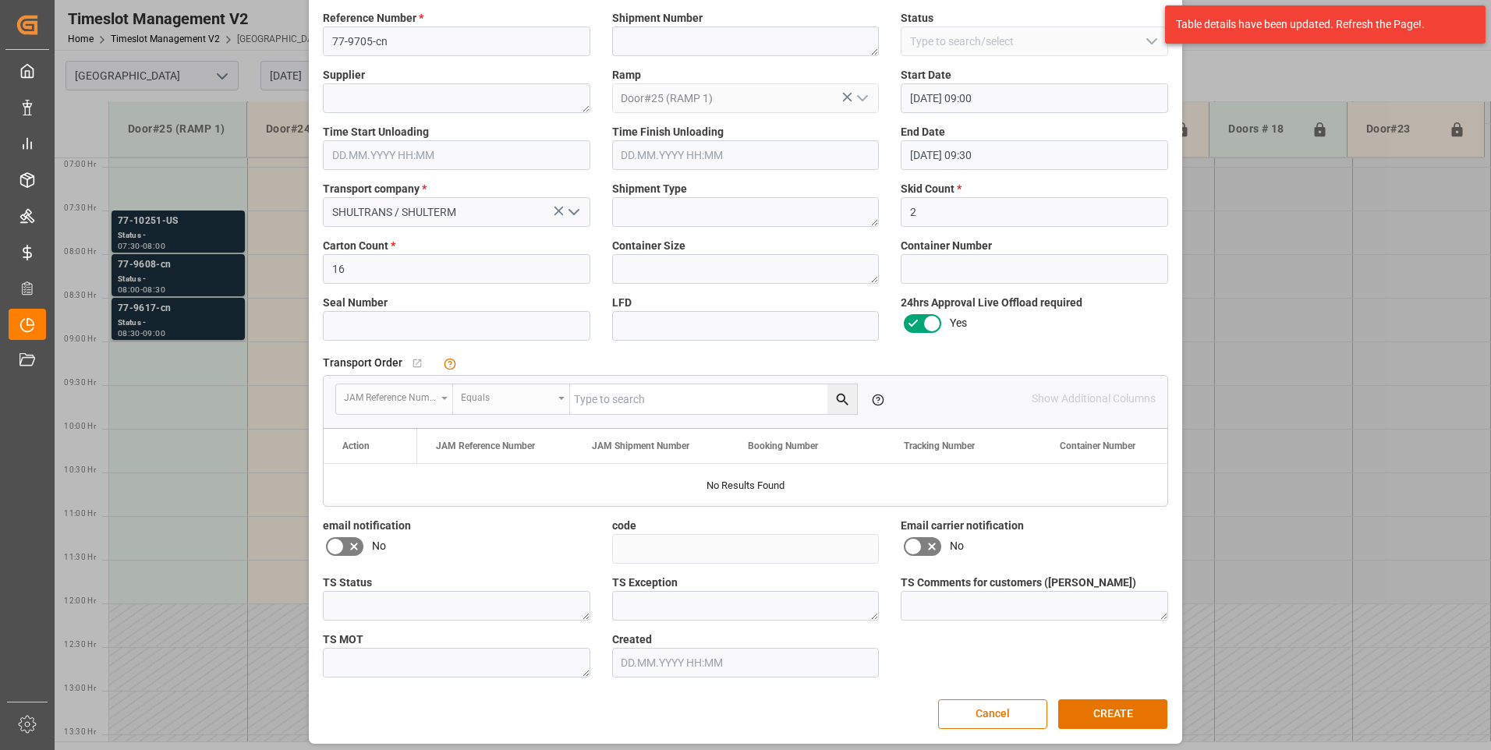
scroll to position [91, 0]
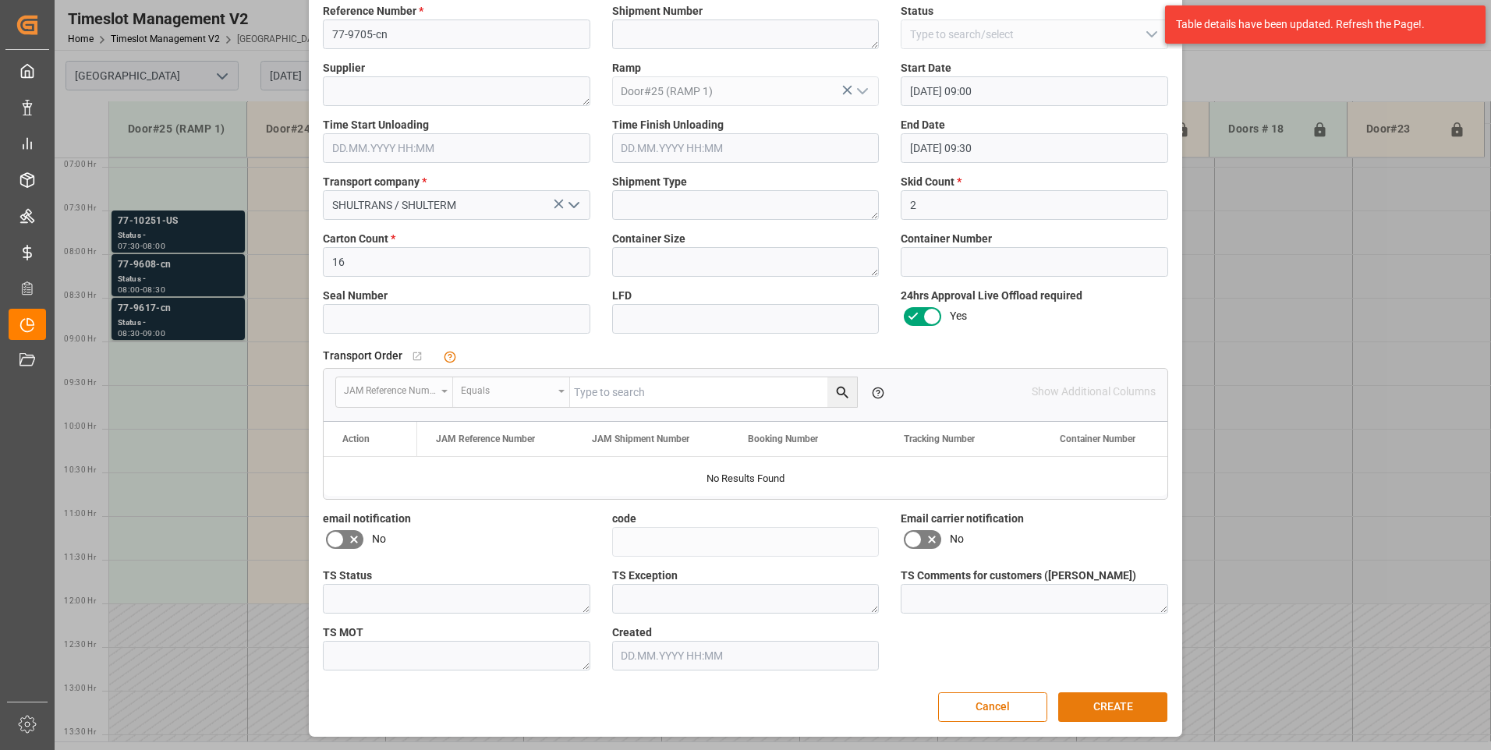
drag, startPoint x: 1075, startPoint y: 704, endPoint x: 1042, endPoint y: 679, distance: 41.8
click at [1075, 703] on button "CREATE" at bounding box center [1112, 708] width 109 height 30
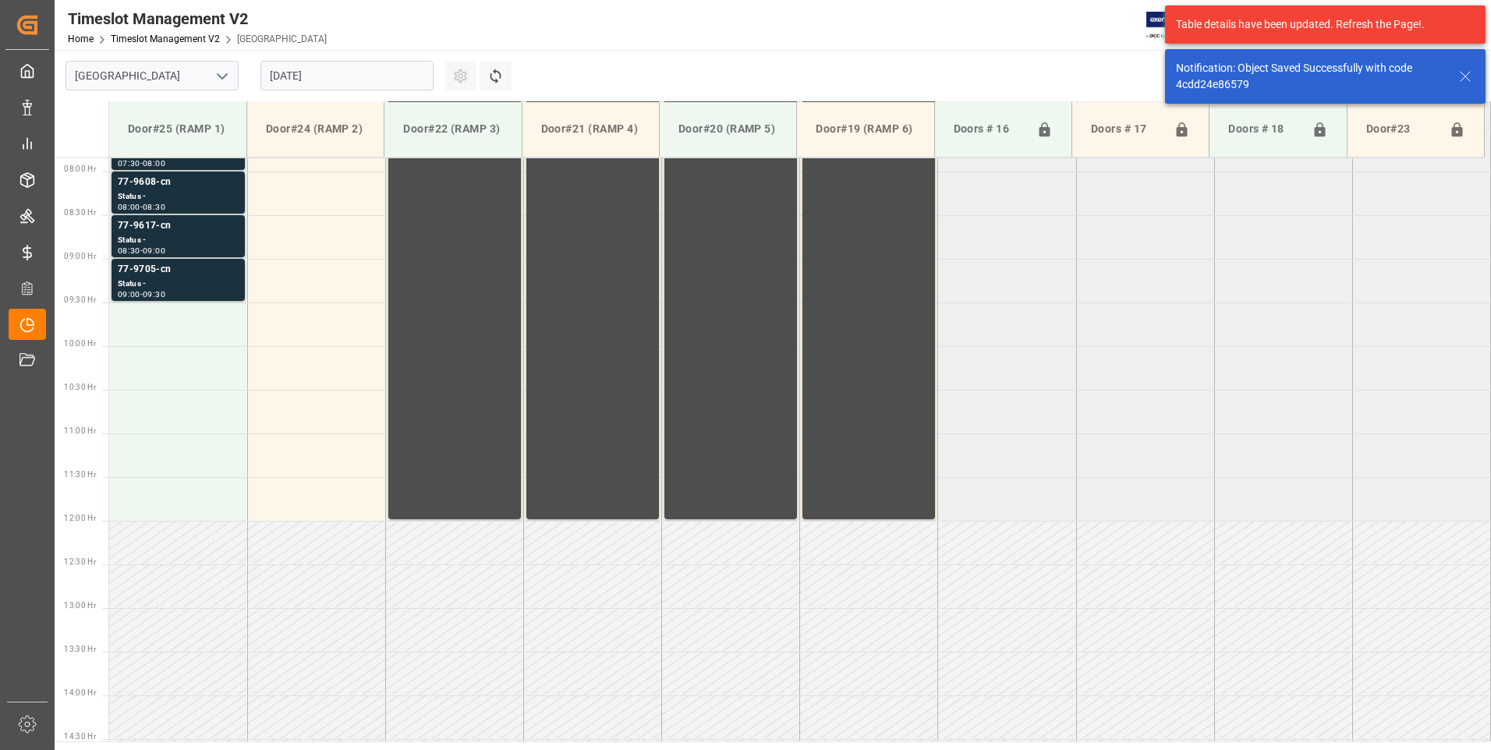
scroll to position [689, 0]
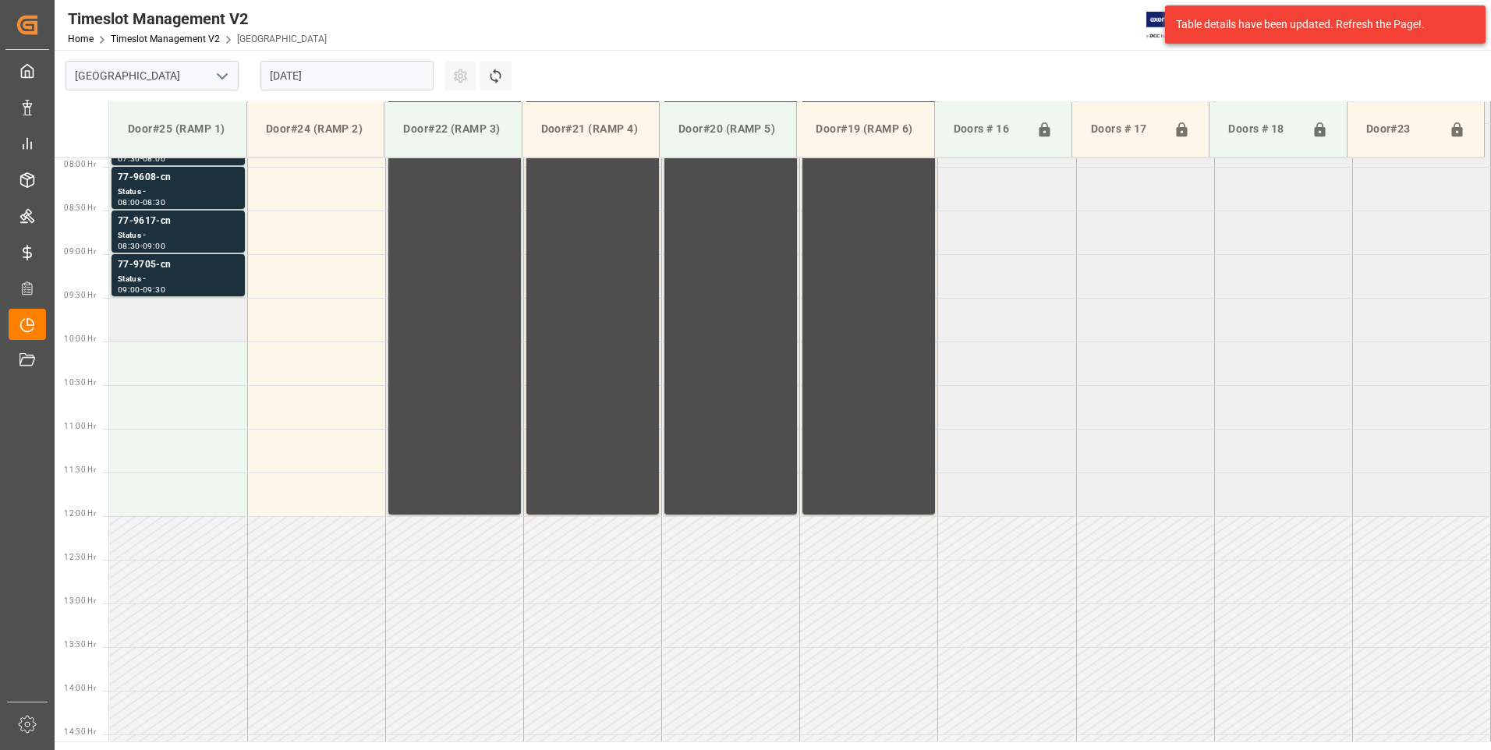
click at [136, 336] on td at bounding box center [178, 320] width 138 height 44
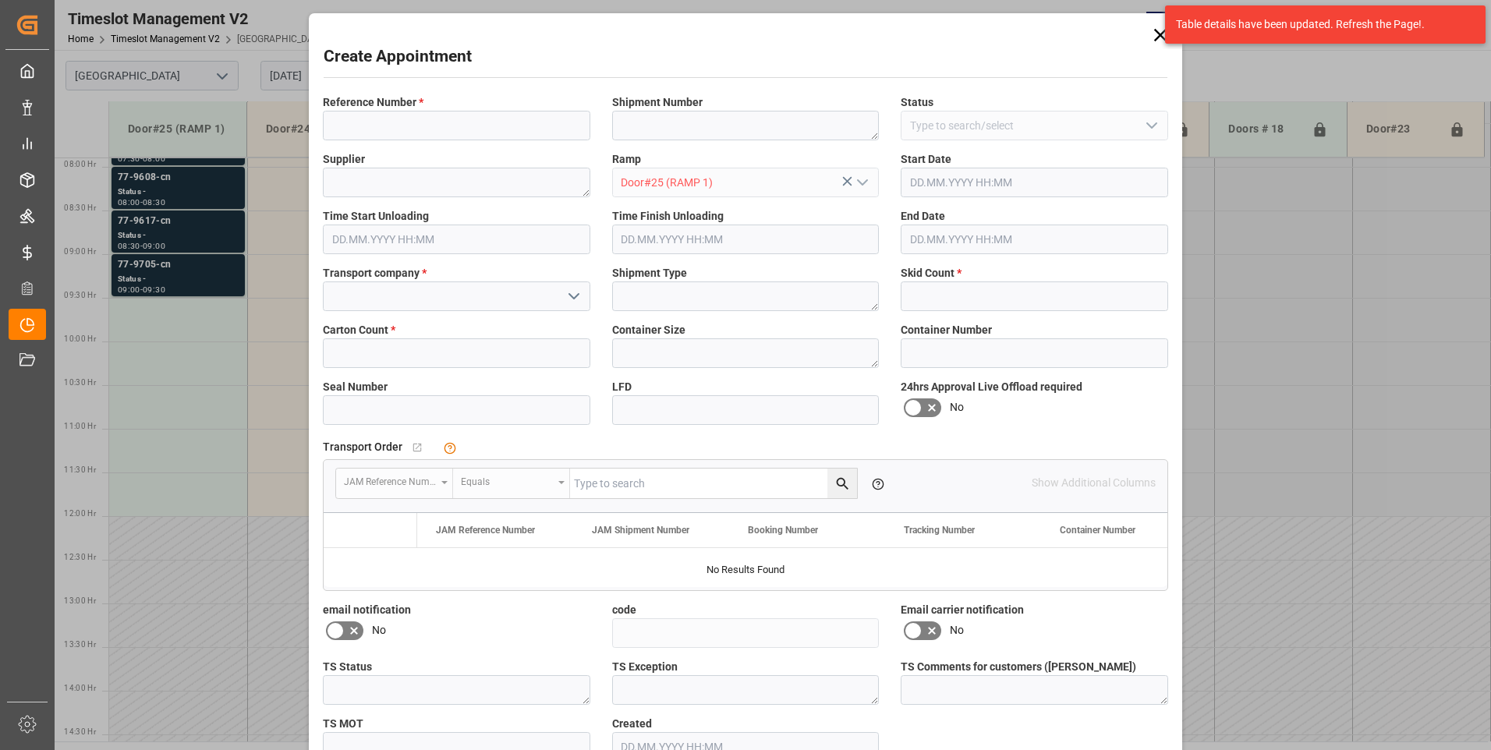
type input "[DATE] 09:30"
type input "[DATE] 10:00"
click at [482, 119] on input at bounding box center [456, 126] width 267 height 30
type input "77-9447-cn"
click at [408, 309] on input at bounding box center [456, 297] width 267 height 30
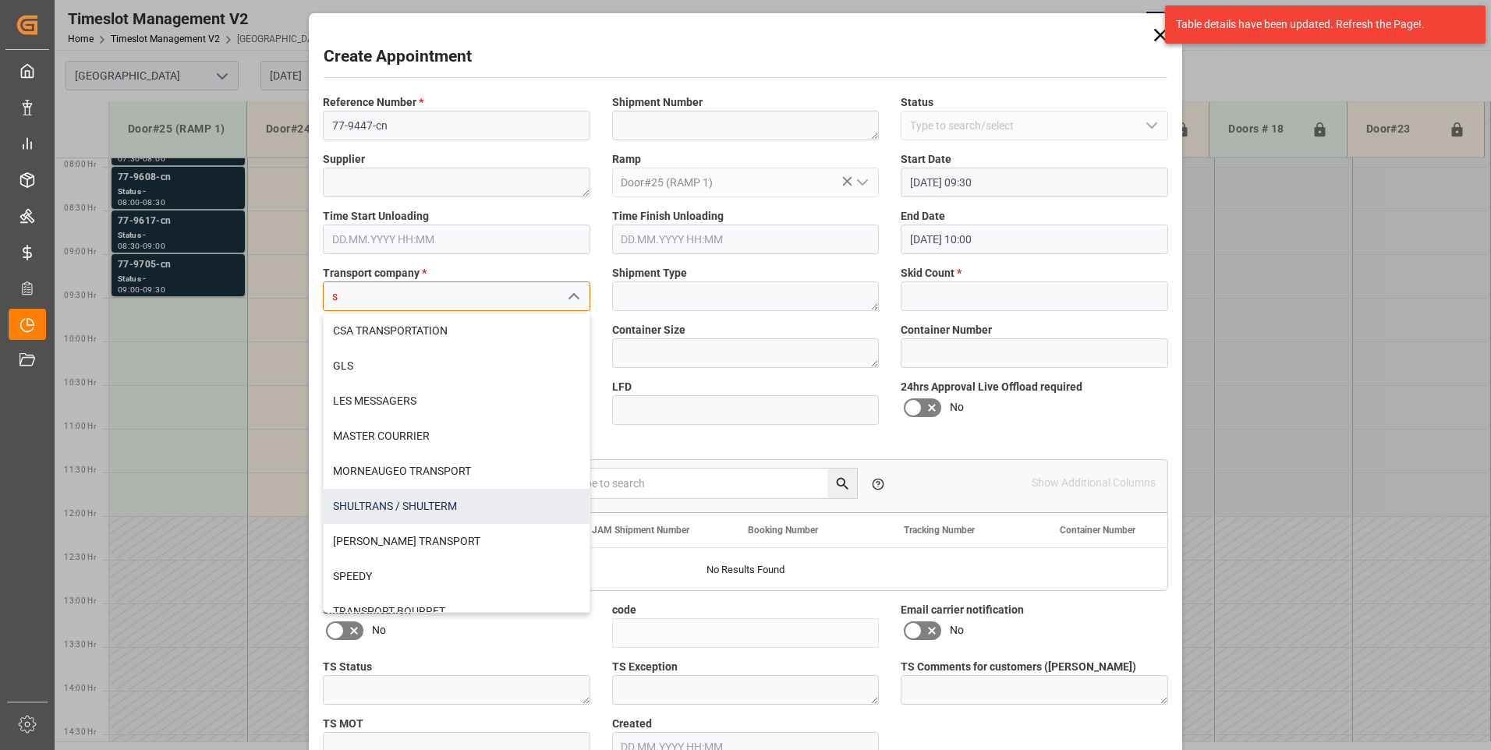
click at [337, 506] on div "SHULTRANS / SHULTERM" at bounding box center [457, 506] width 266 height 35
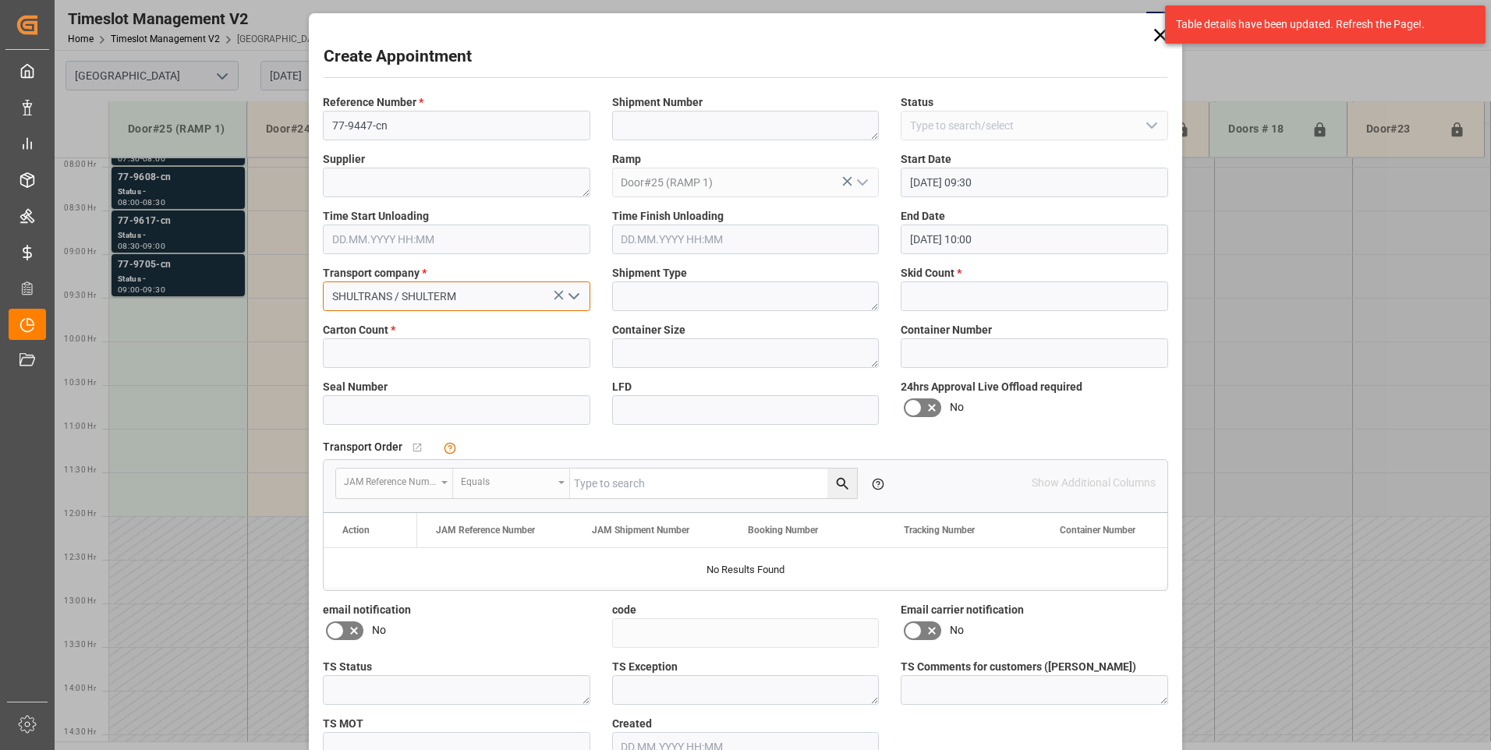
type input "SHULTRANS / SHULTERM"
click at [354, 354] on input "text" at bounding box center [456, 353] width 267 height 30
type input "66"
click at [954, 299] on input "text" at bounding box center [1034, 297] width 267 height 30
type input "4"
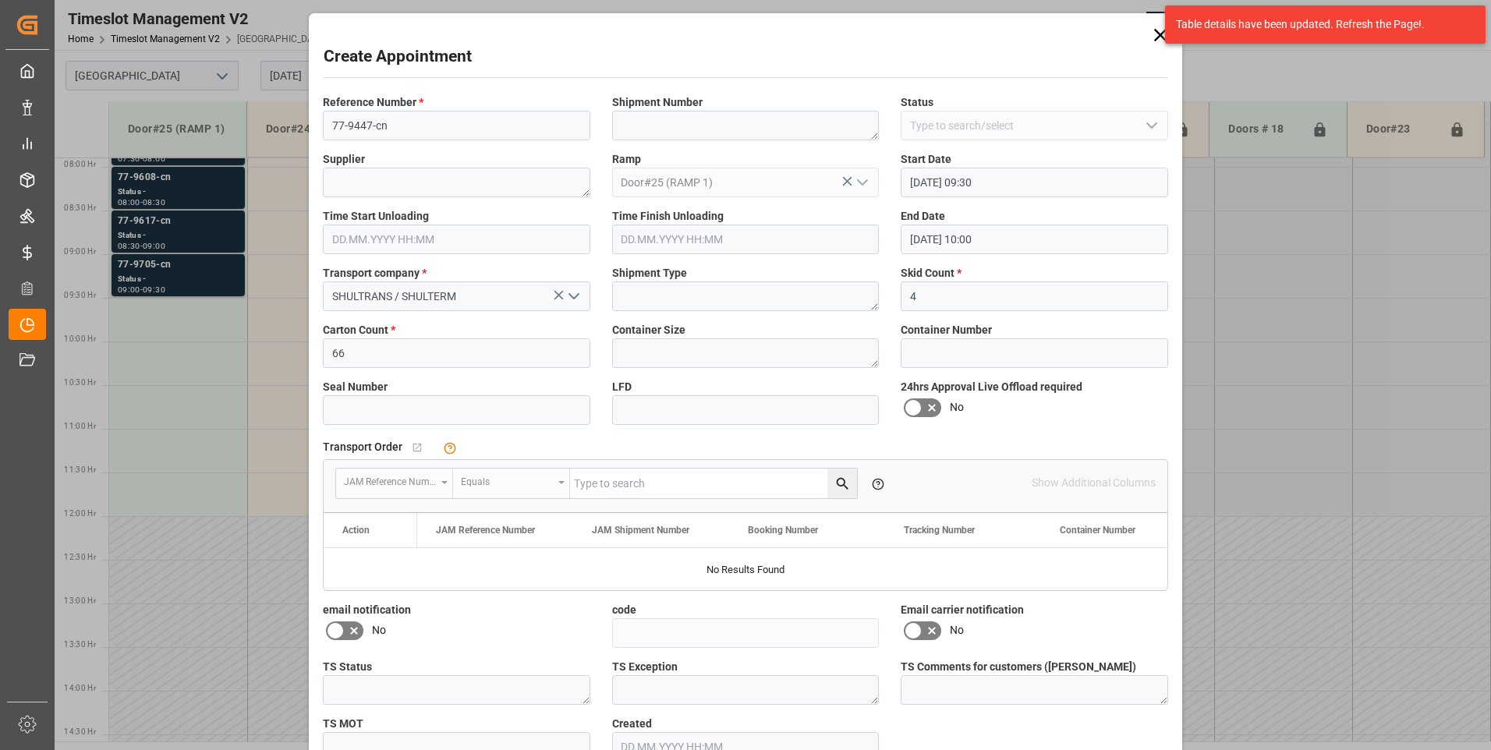
click at [911, 412] on icon at bounding box center [913, 408] width 19 height 19
click at [0, 0] on input "checkbox" at bounding box center [0, 0] width 0 height 0
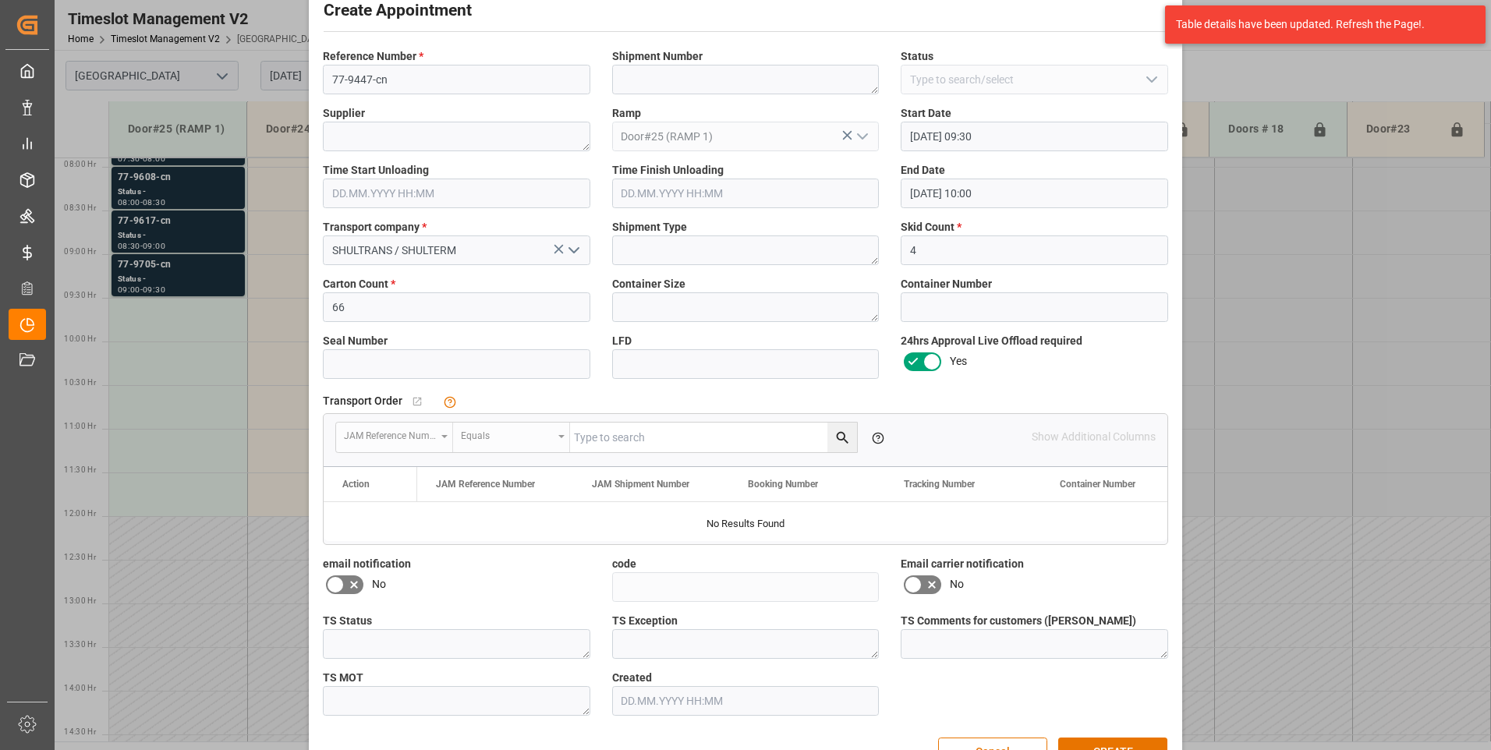
scroll to position [91, 0]
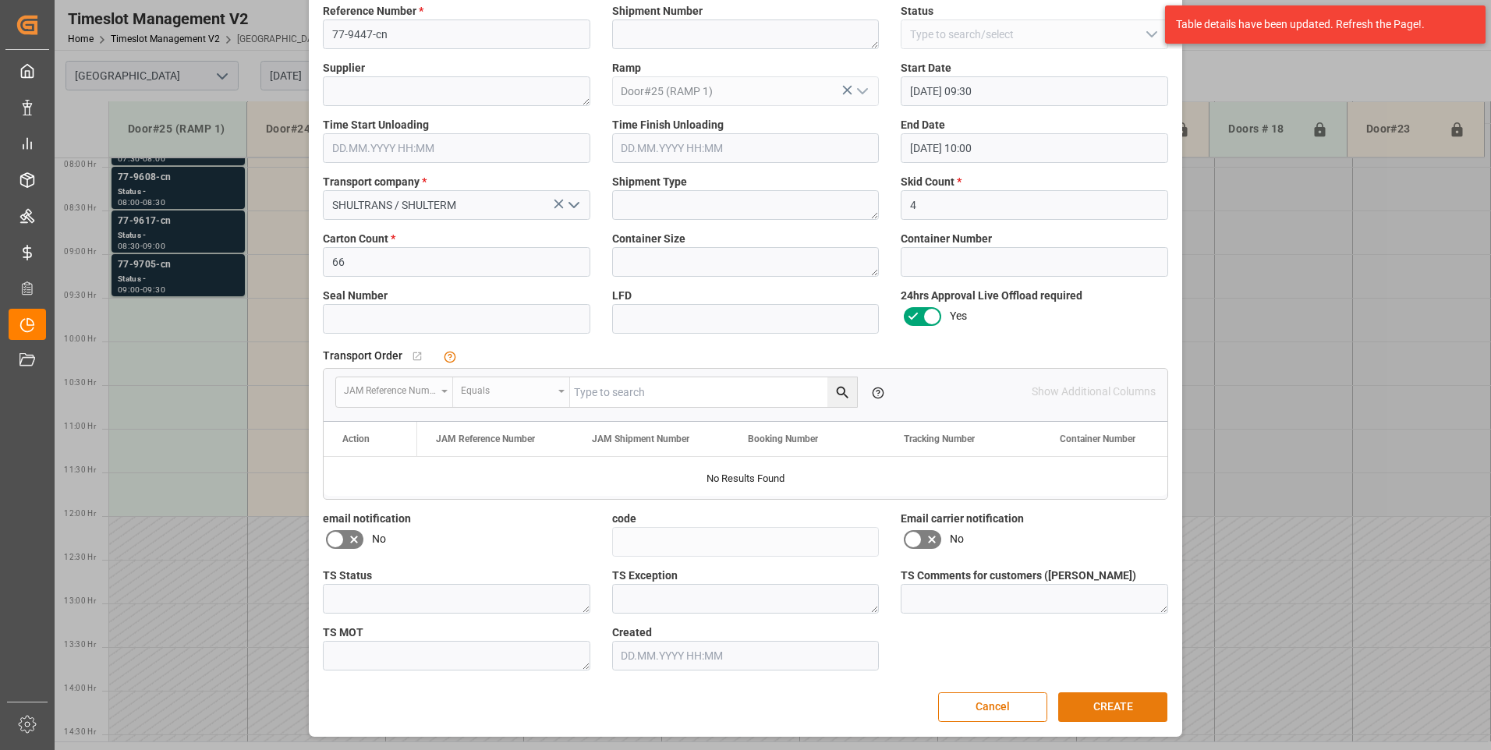
click at [1083, 701] on button "CREATE" at bounding box center [1112, 708] width 109 height 30
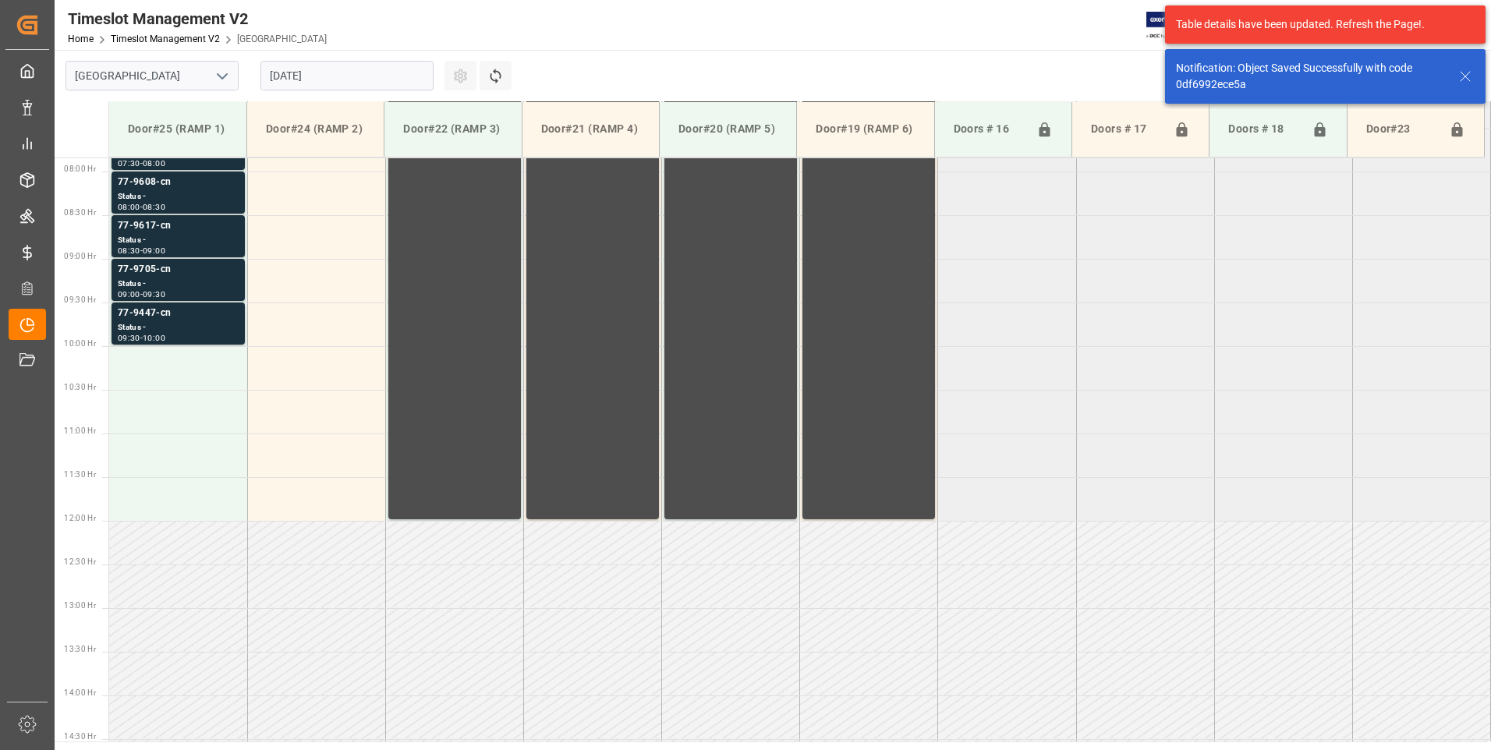
scroll to position [689, 0]
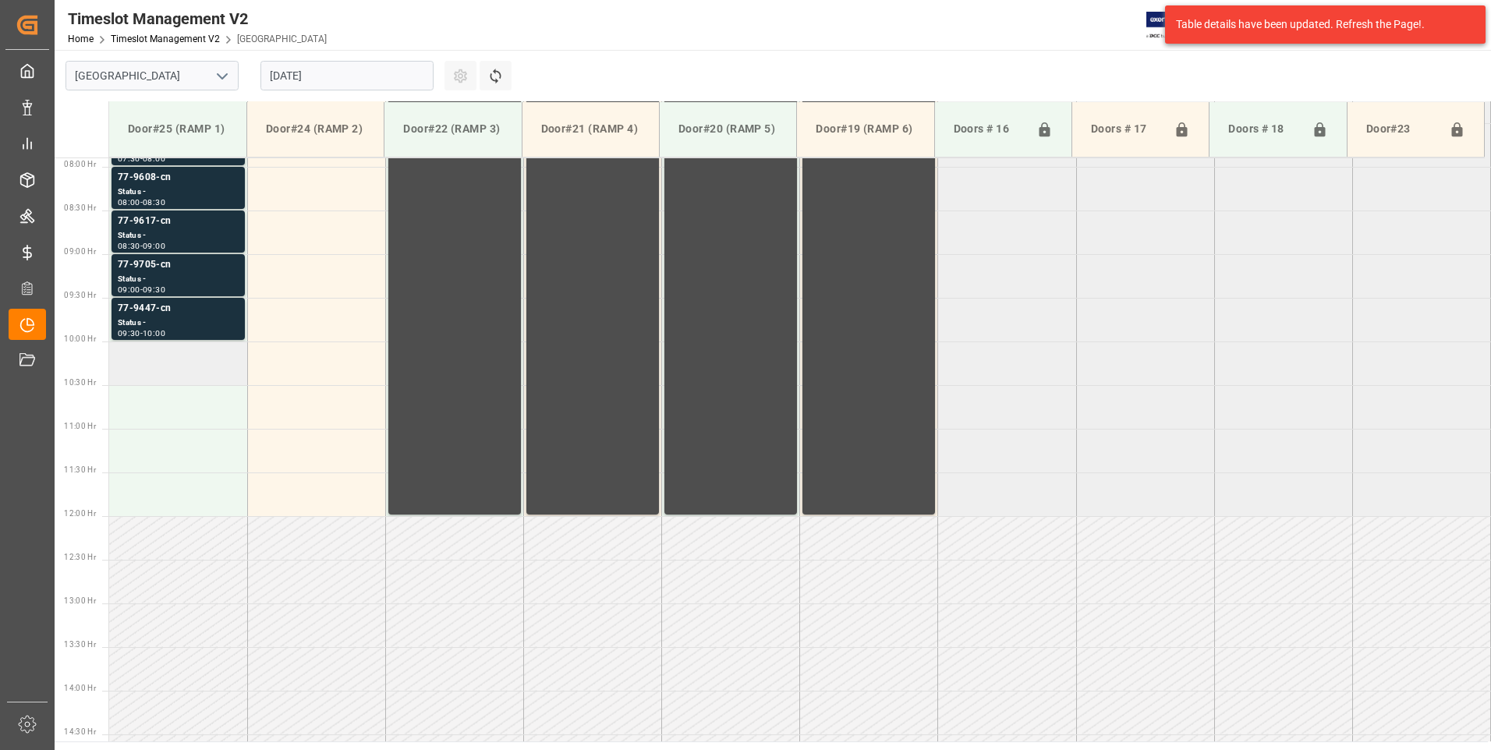
click at [206, 370] on td at bounding box center [178, 364] width 138 height 44
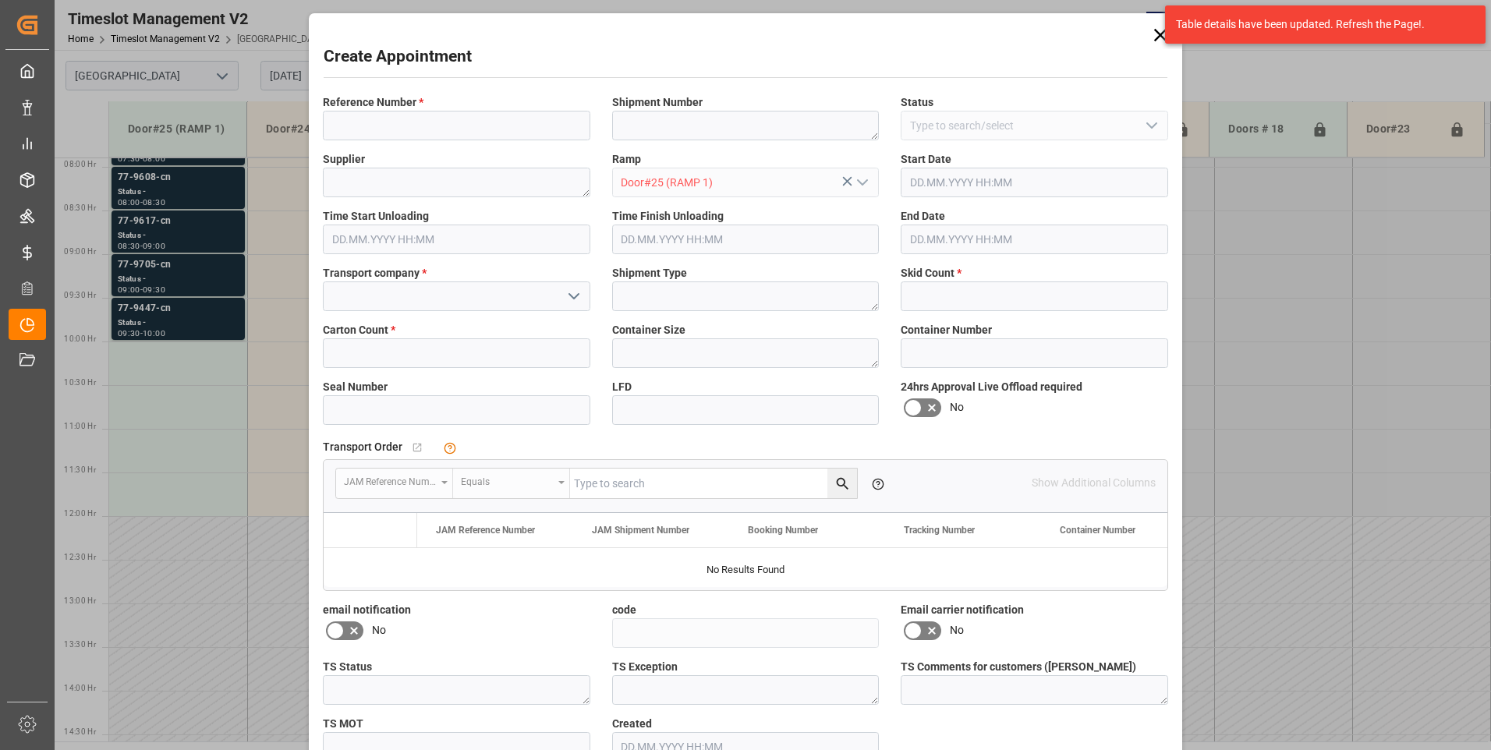
type input "[DATE] 10:00"
type input "[DATE] 10:30"
click at [381, 133] on input at bounding box center [456, 126] width 267 height 30
type input "77-9401-cn"
click at [362, 292] on input at bounding box center [456, 297] width 267 height 30
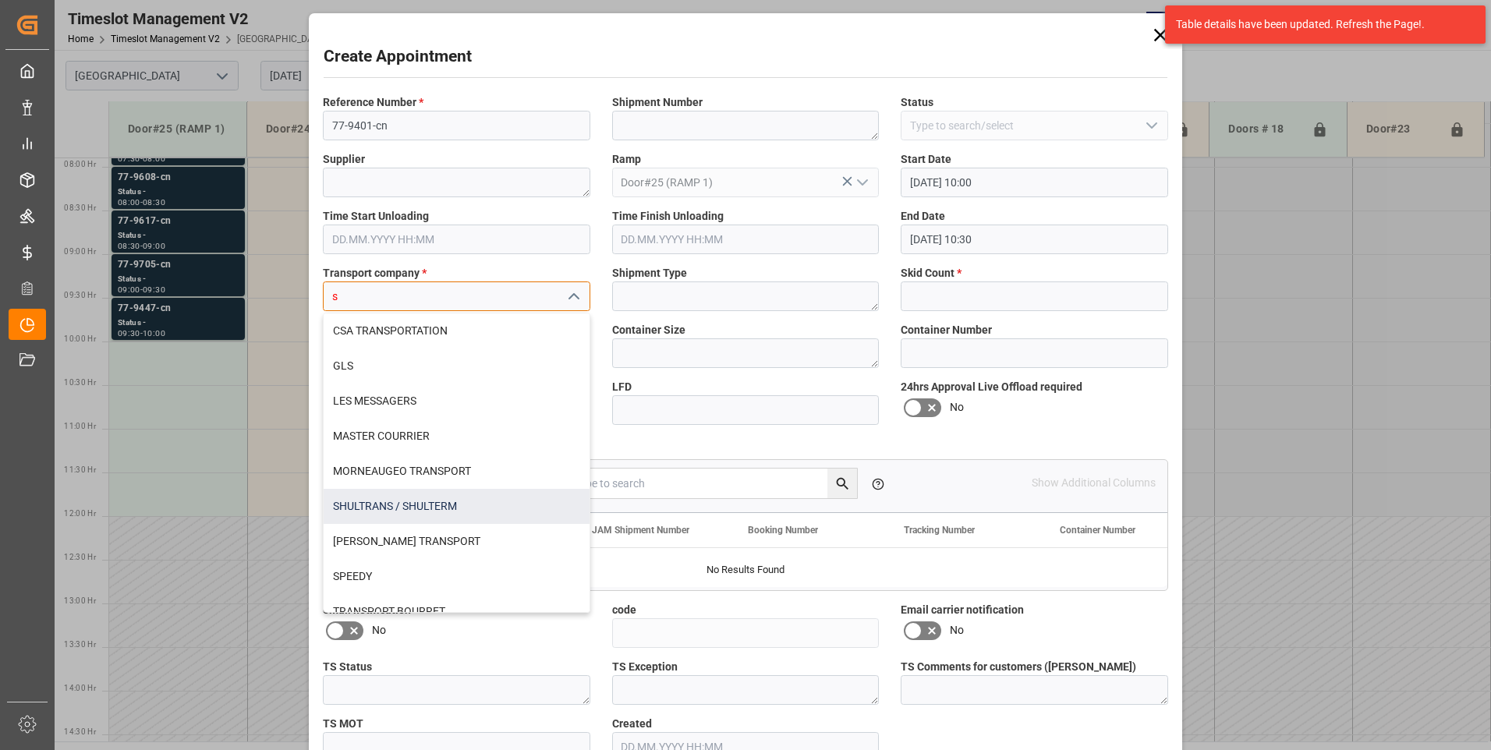
click at [335, 508] on div "SHULTRANS / SHULTERM" at bounding box center [457, 506] width 266 height 35
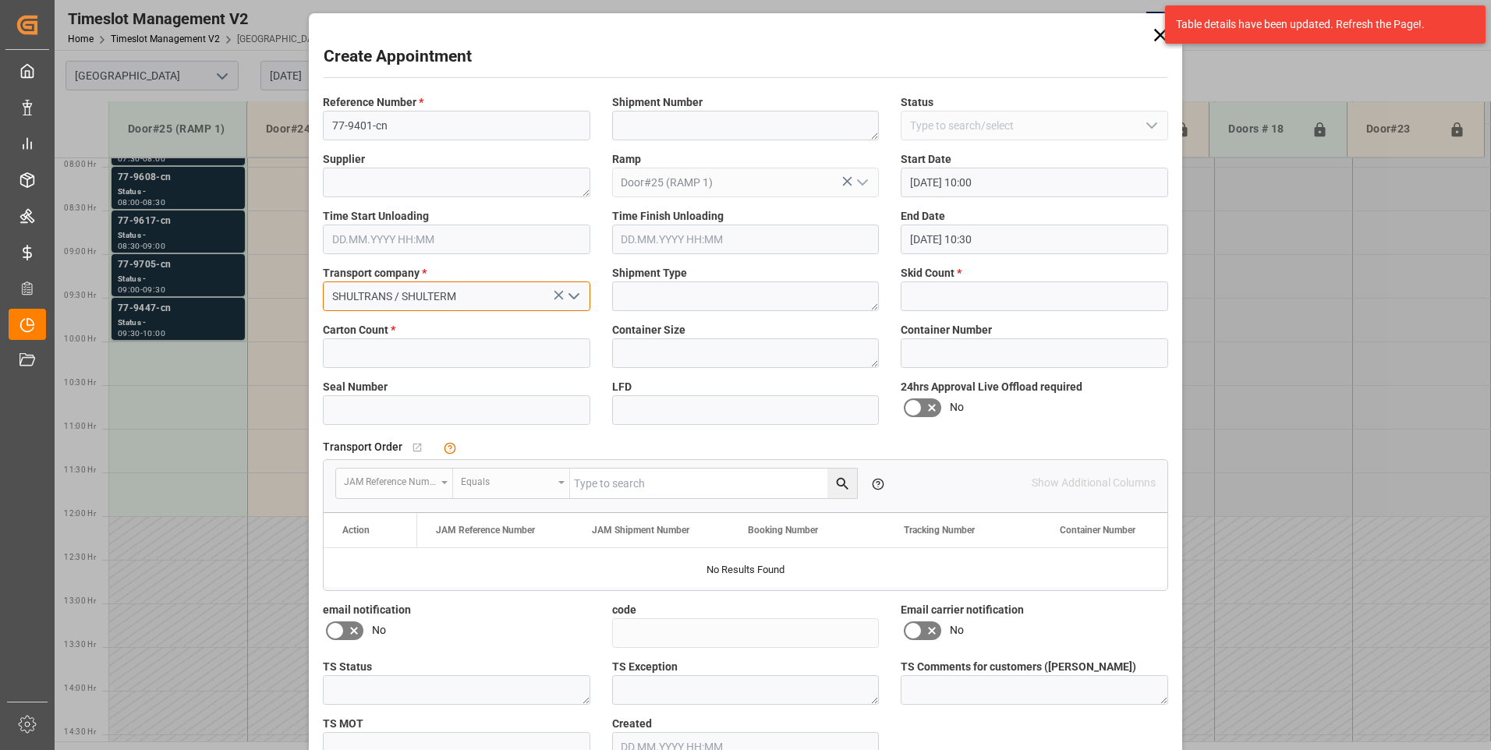
type input "SHULTRANS / SHULTERM"
click at [345, 344] on input "text" at bounding box center [456, 353] width 267 height 30
type input "115"
click at [1075, 310] on input "text" at bounding box center [1034, 297] width 267 height 30
type input "9"
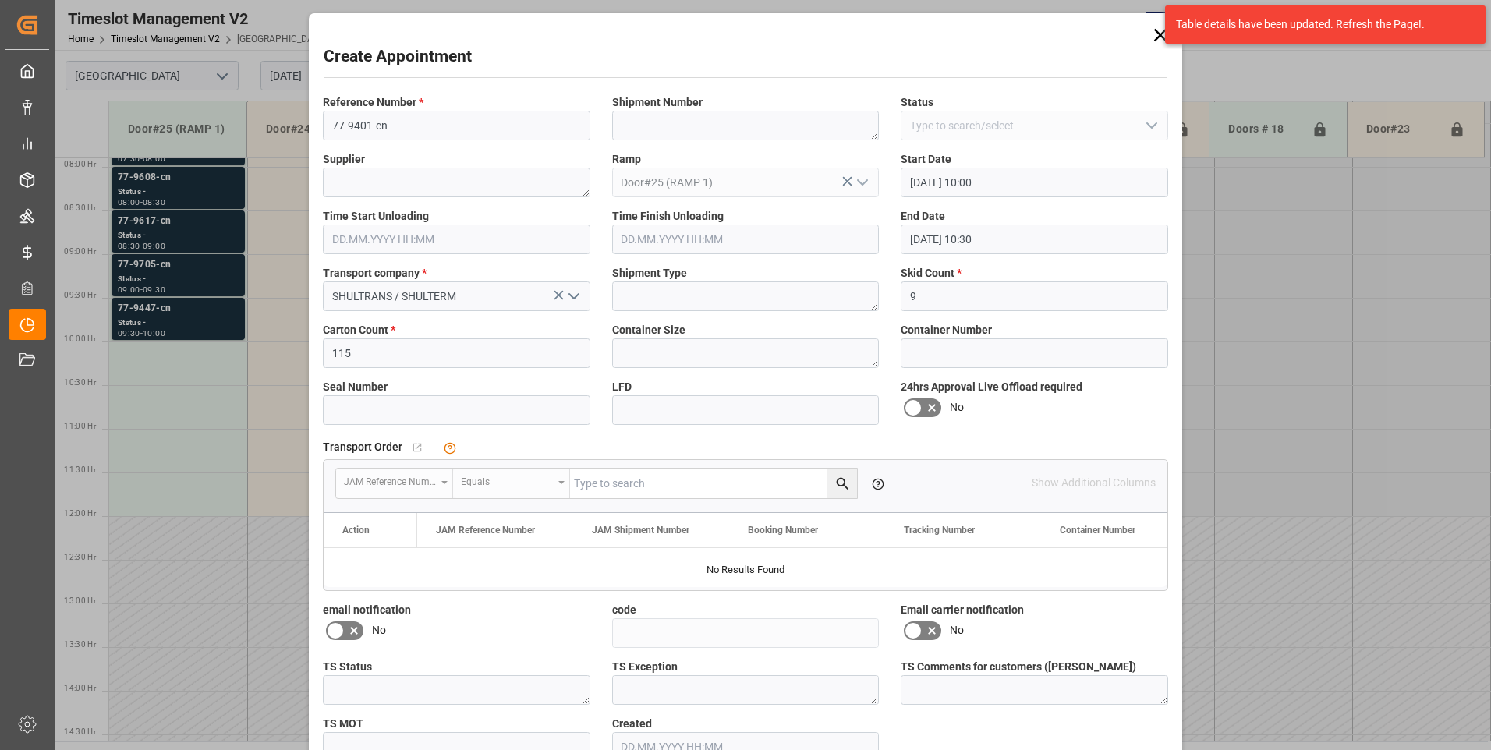
click at [924, 411] on icon at bounding box center [932, 408] width 19 height 19
click at [0, 0] on input "checkbox" at bounding box center [0, 0] width 0 height 0
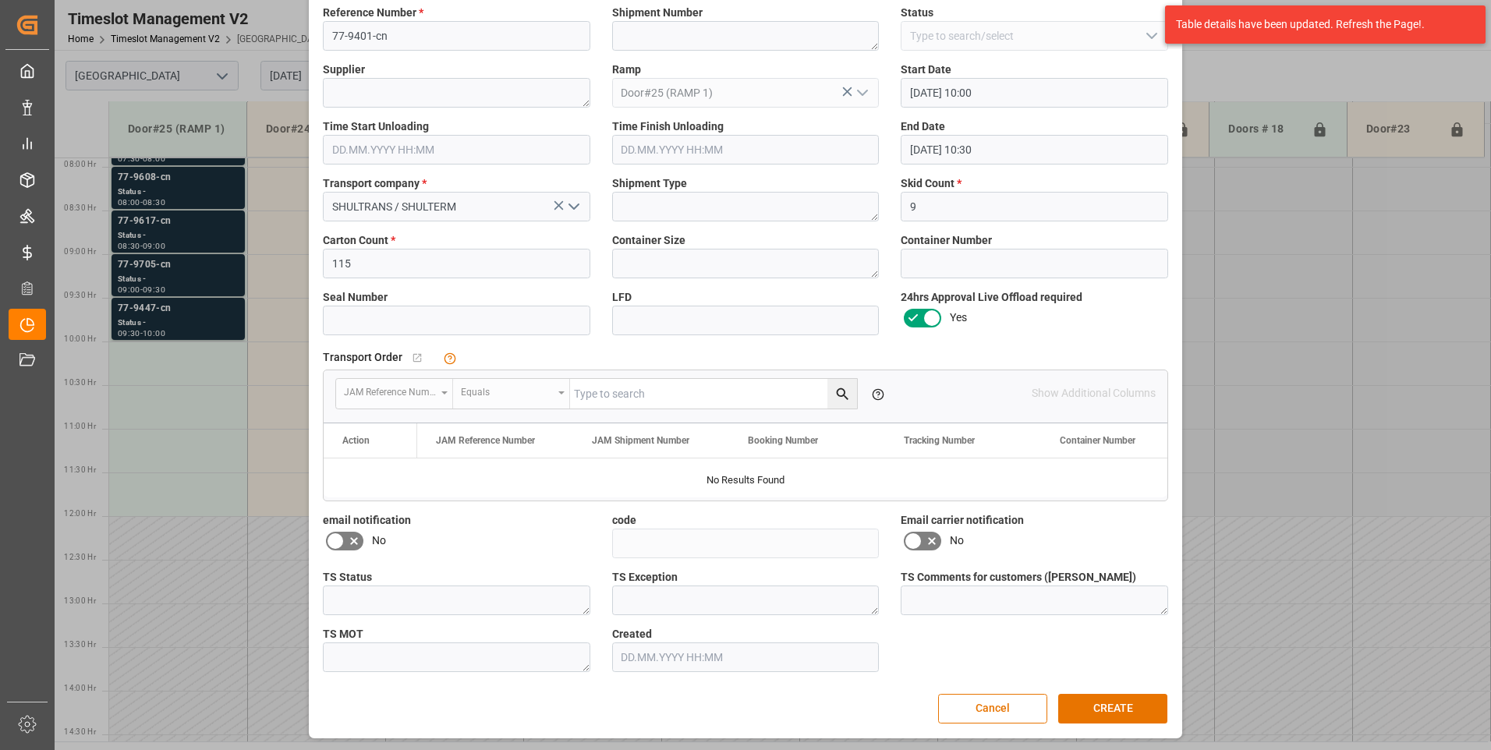
scroll to position [91, 0]
drag, startPoint x: 987, startPoint y: 548, endPoint x: 984, endPoint y: 538, distance: 10.4
click at [985, 546] on div "No" at bounding box center [1034, 539] width 267 height 25
drag, startPoint x: 1101, startPoint y: 701, endPoint x: 969, endPoint y: 589, distance: 173.7
click at [1096, 700] on button "CREATE" at bounding box center [1112, 708] width 109 height 30
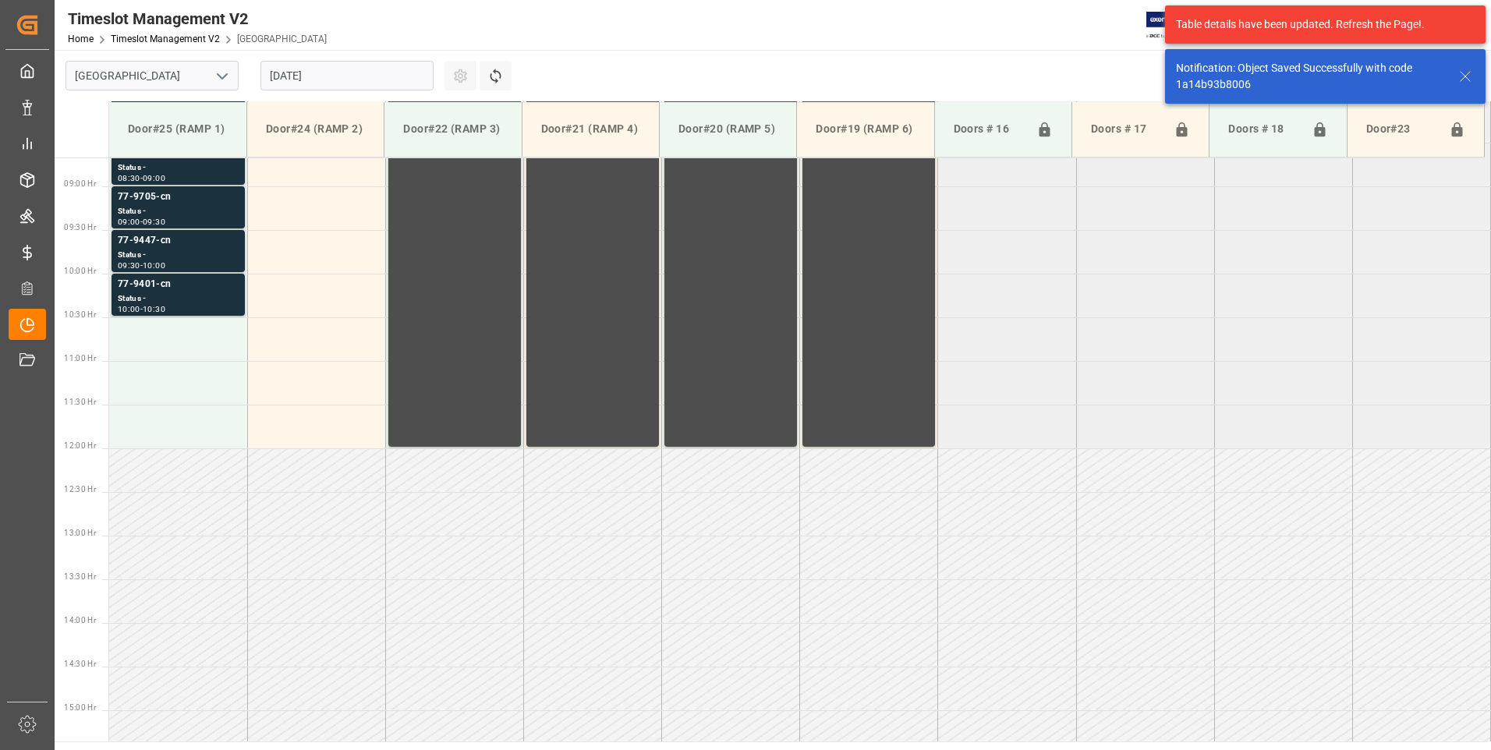
scroll to position [777, 0]
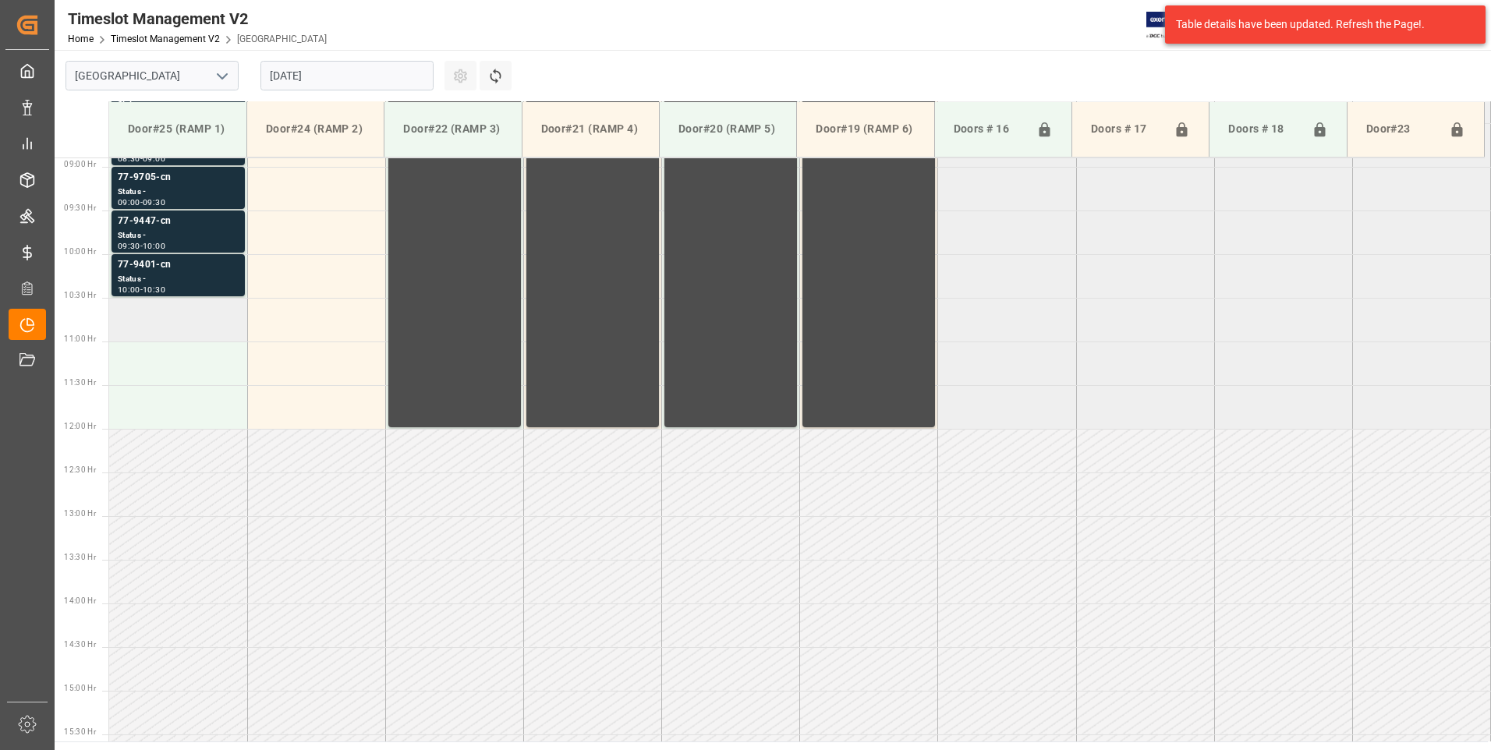
click at [190, 324] on td at bounding box center [178, 320] width 138 height 44
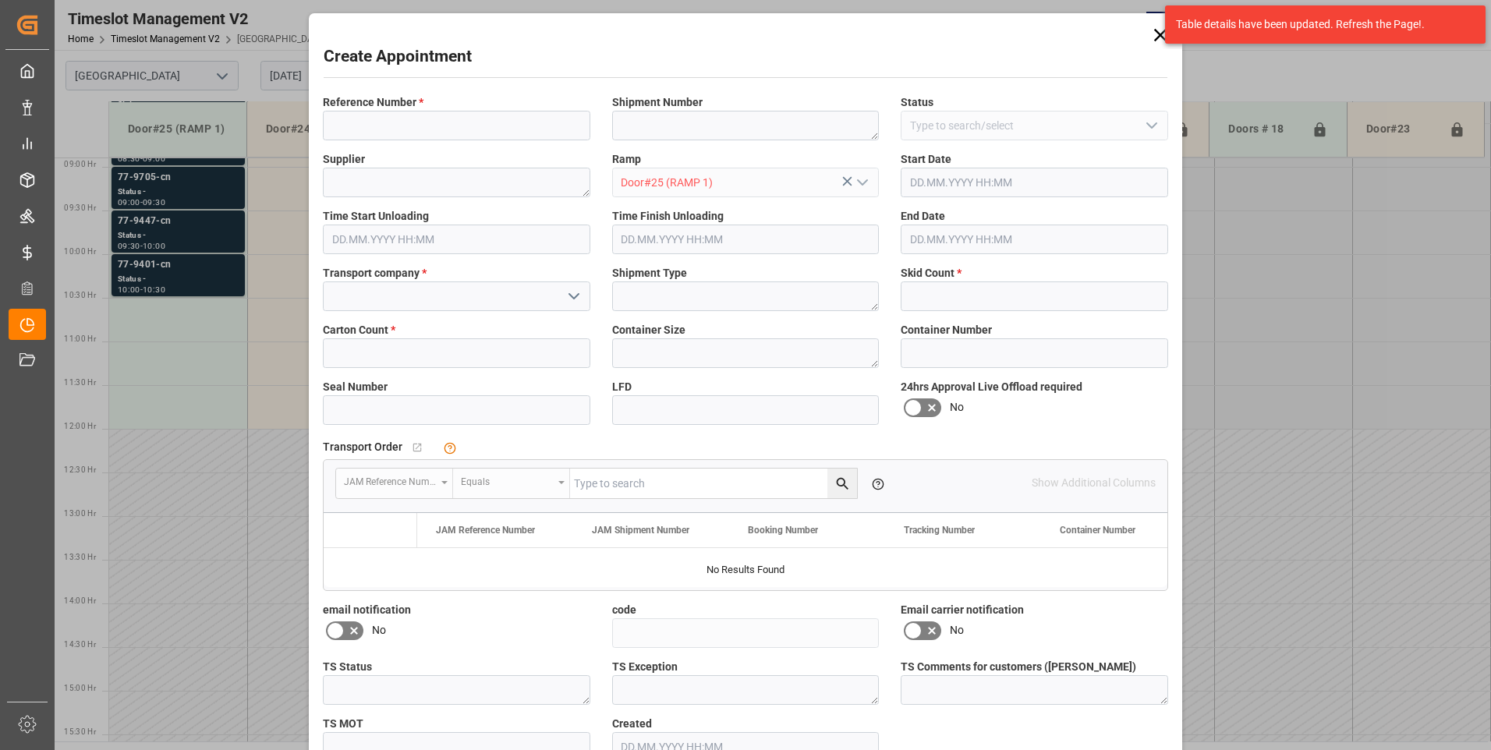
type input "[DATE] 10:30"
type input "[DATE] 11:00"
click at [367, 131] on input at bounding box center [456, 126] width 267 height 30
type input "77-9538-cn"
click at [401, 306] on input at bounding box center [456, 297] width 267 height 30
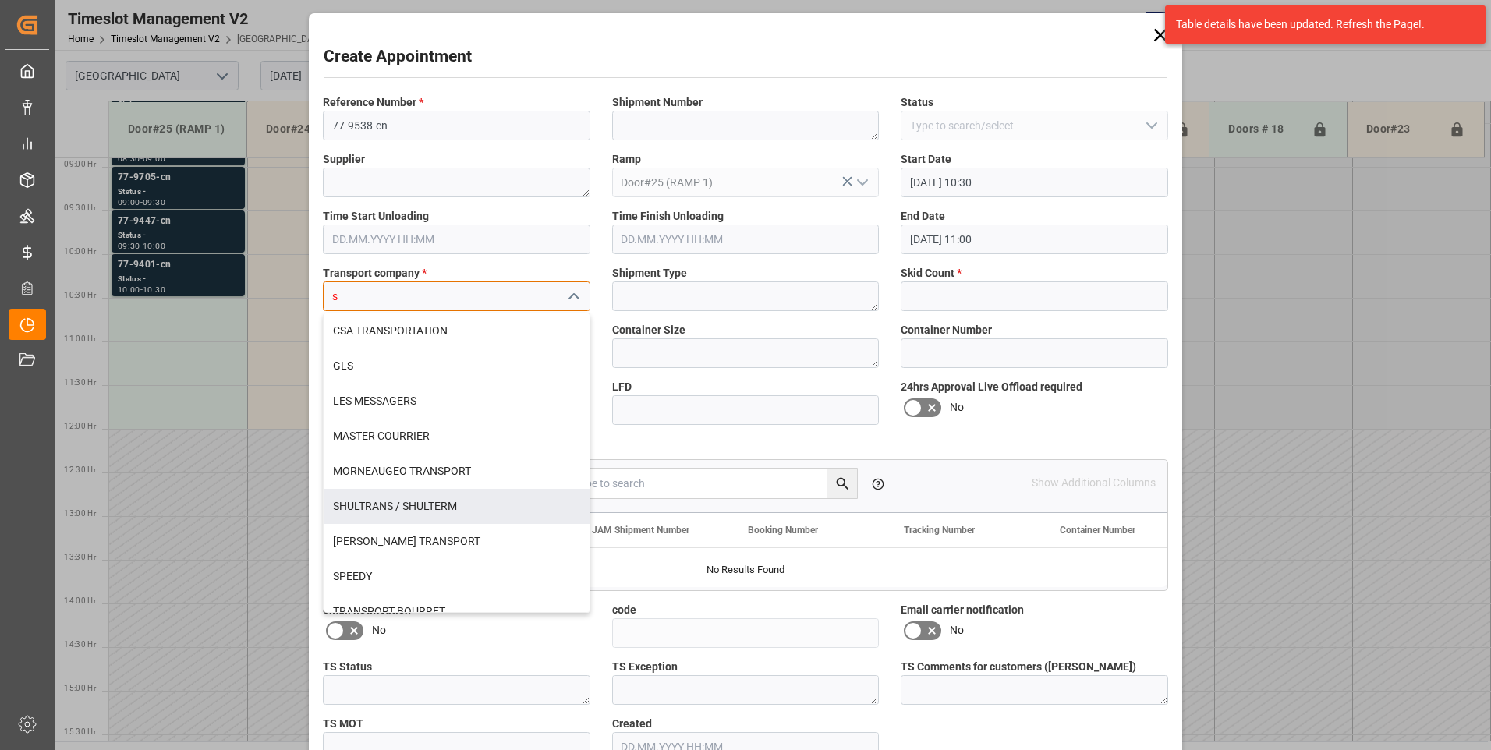
drag, startPoint x: 355, startPoint y: 507, endPoint x: 339, endPoint y: 499, distance: 17.4
click at [352, 507] on div "SHULTRANS / SHULTERM" at bounding box center [457, 506] width 266 height 35
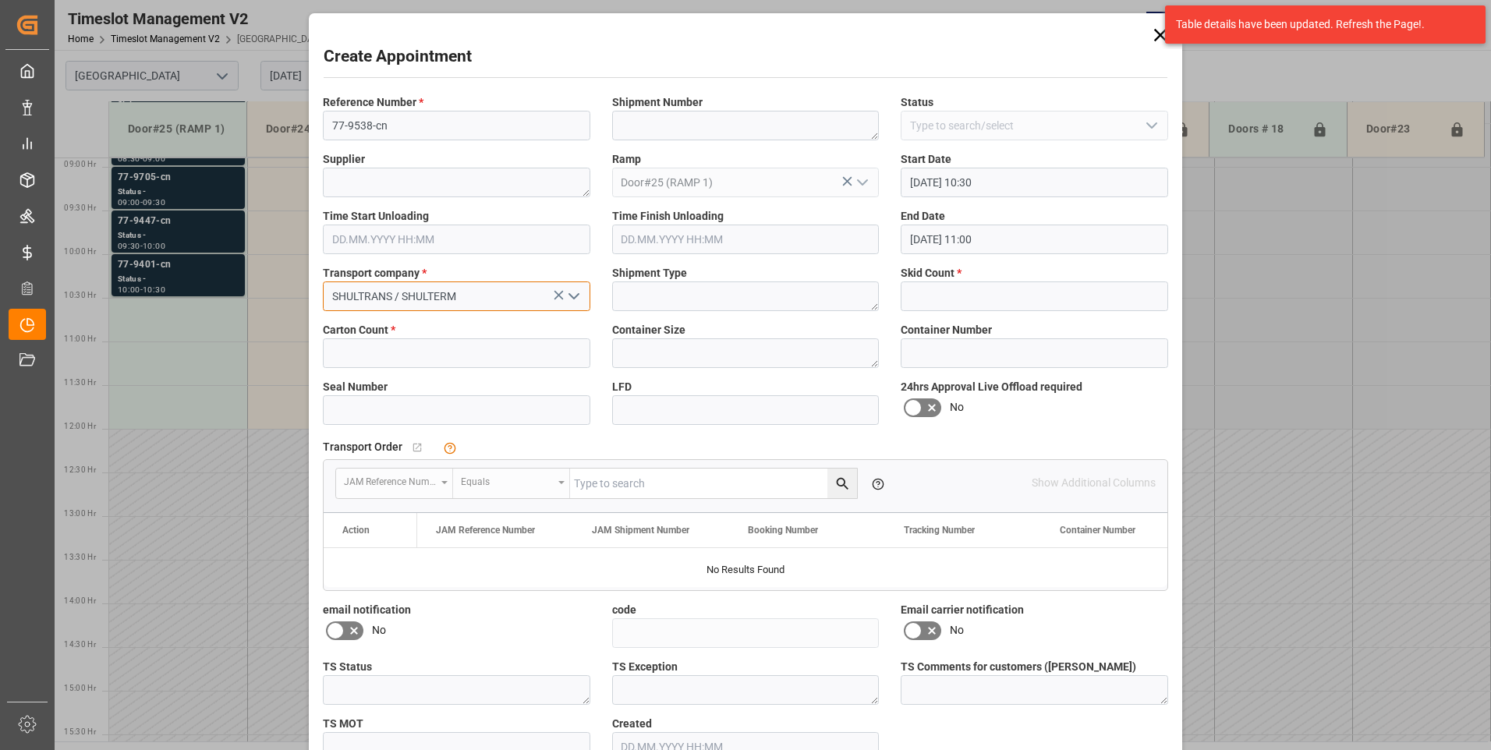
type input "SHULTRANS / SHULTERM"
click at [367, 348] on input "text" at bounding box center [456, 353] width 267 height 30
type input "27"
click at [1028, 289] on input "text" at bounding box center [1034, 297] width 267 height 30
type input "2"
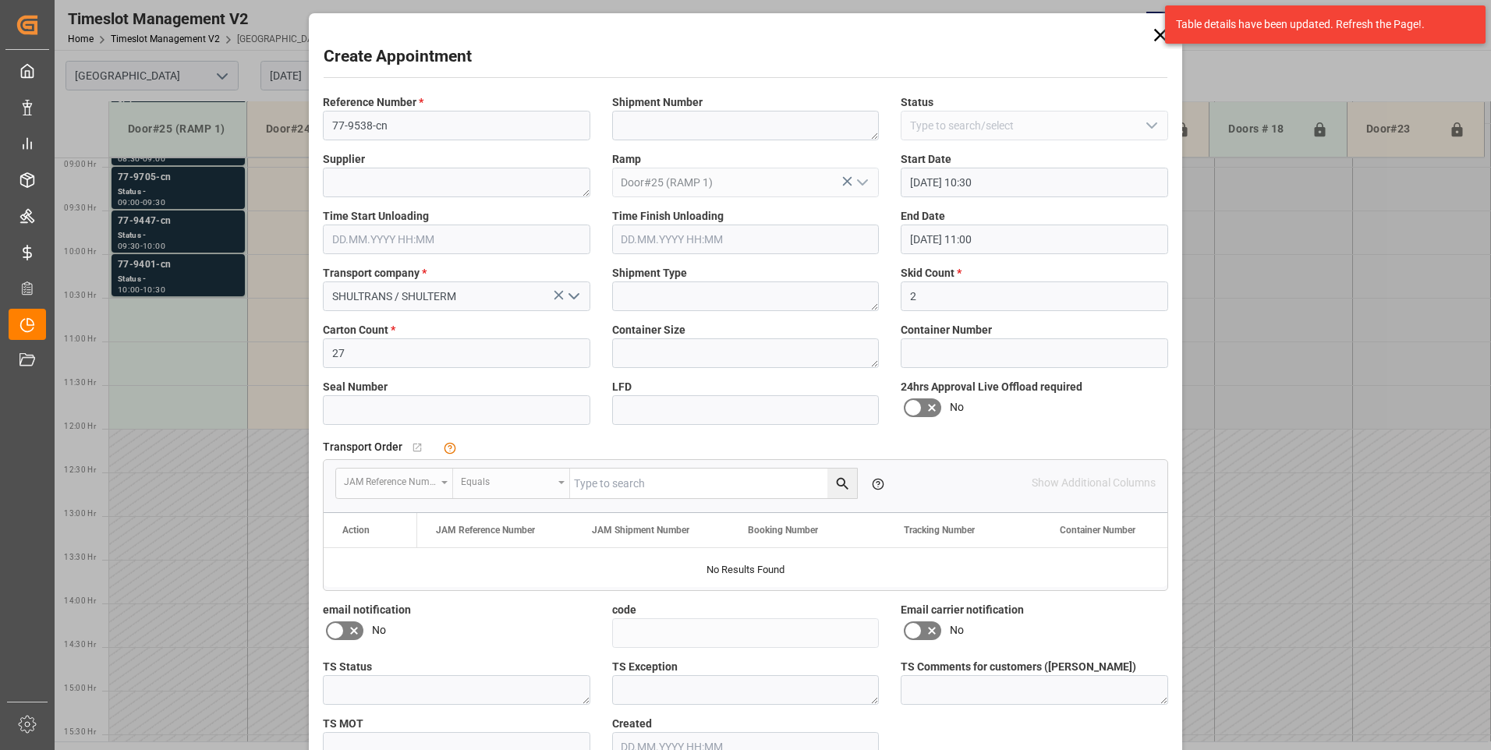
click at [923, 409] on icon at bounding box center [932, 408] width 19 height 19
click at [0, 0] on input "checkbox" at bounding box center [0, 0] width 0 height 0
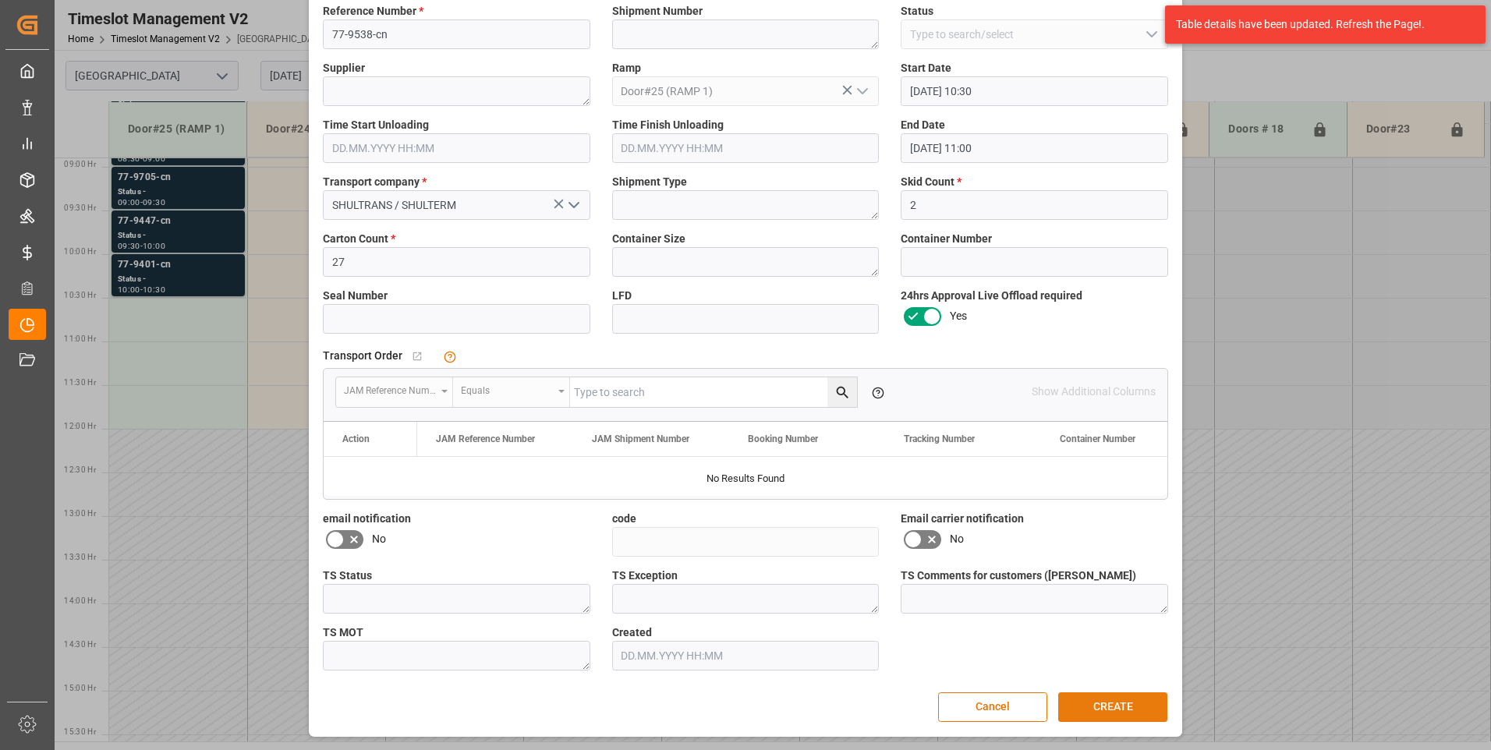
drag, startPoint x: 1079, startPoint y: 700, endPoint x: 1050, endPoint y: 690, distance: 30.3
click at [1079, 700] on button "CREATE" at bounding box center [1112, 708] width 109 height 30
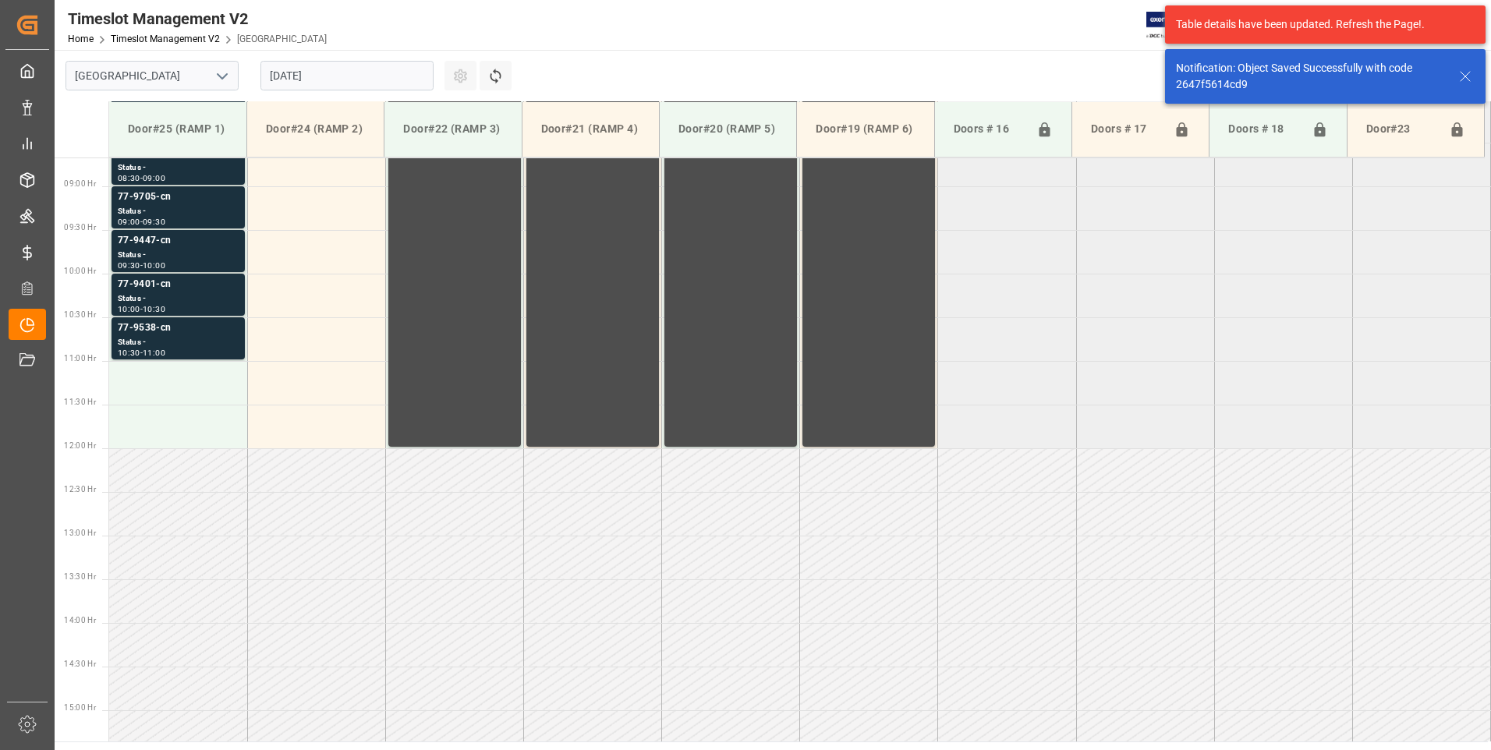
scroll to position [777, 0]
